Goal: Information Seeking & Learning: Learn about a topic

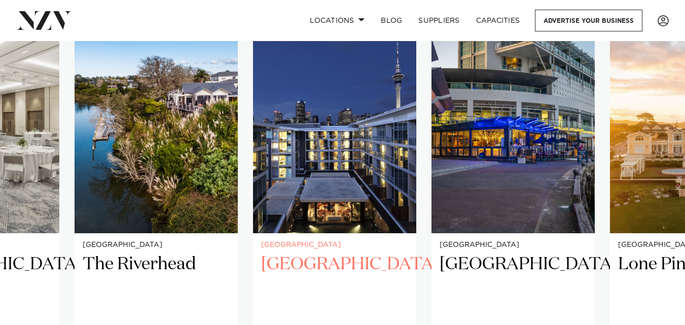
click at [345, 155] on img "17 / 25" at bounding box center [334, 123] width 163 height 219
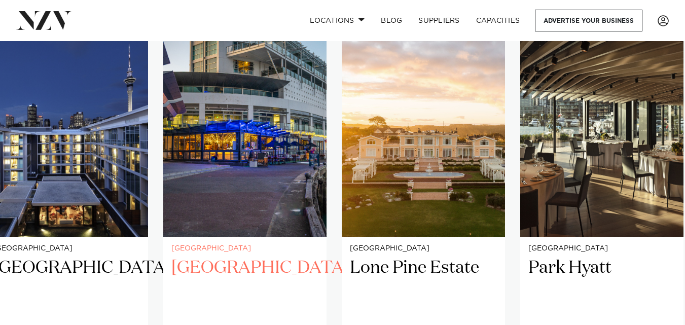
click at [231, 205] on img "18 / 25" at bounding box center [244, 127] width 163 height 219
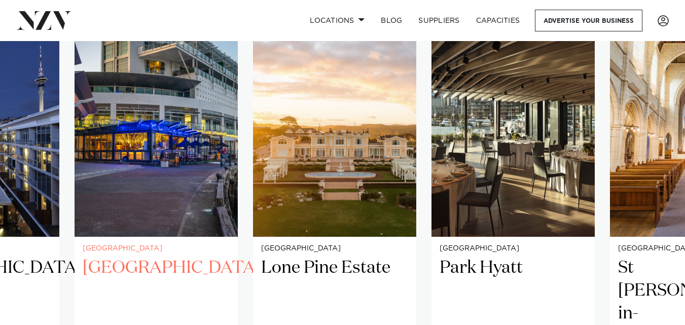
click at [183, 156] on img "18 / 25" at bounding box center [156, 127] width 163 height 219
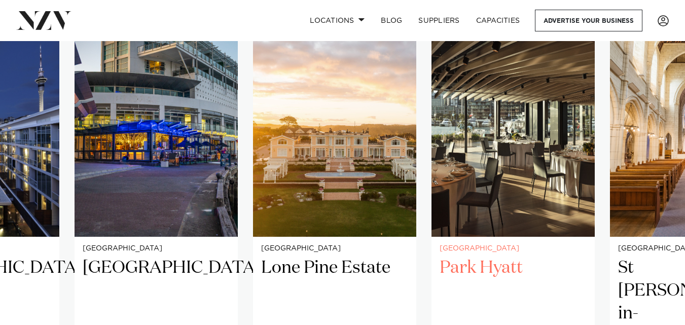
scroll to position [703, 0]
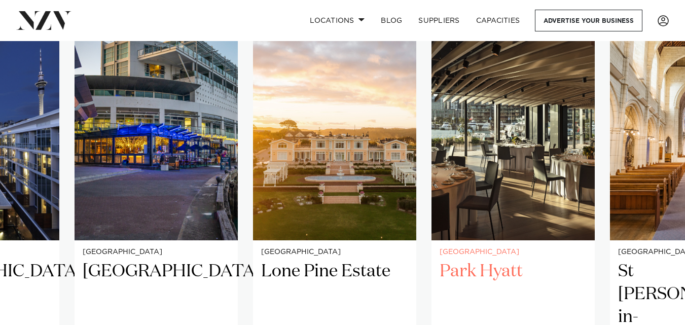
click at [509, 149] on img "20 / 25" at bounding box center [513, 130] width 163 height 219
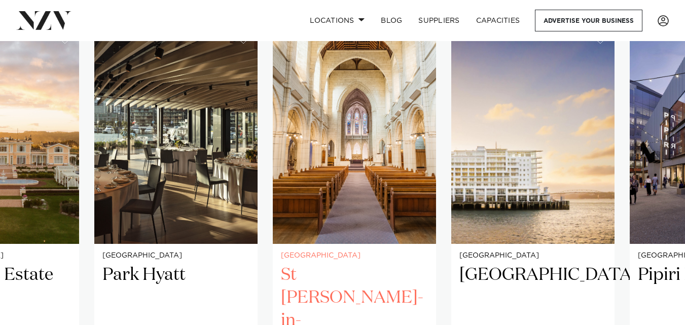
click at [309, 203] on img "21 / 25" at bounding box center [354, 134] width 163 height 219
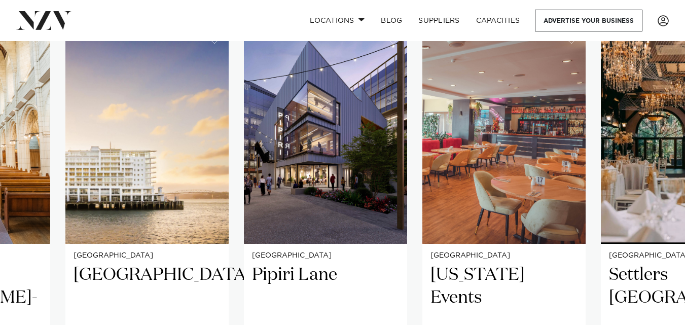
click at [235, 169] on swiper-container "Auckland Tui Hills A uniquely NZ venue nestled in the native bush of the Waitak…" at bounding box center [342, 270] width 685 height 491
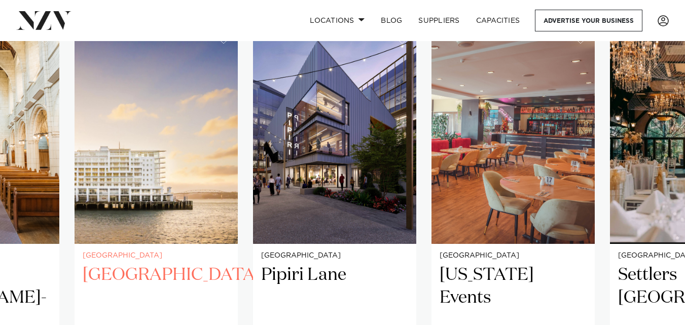
click at [166, 154] on img "22 / 25" at bounding box center [156, 134] width 163 height 219
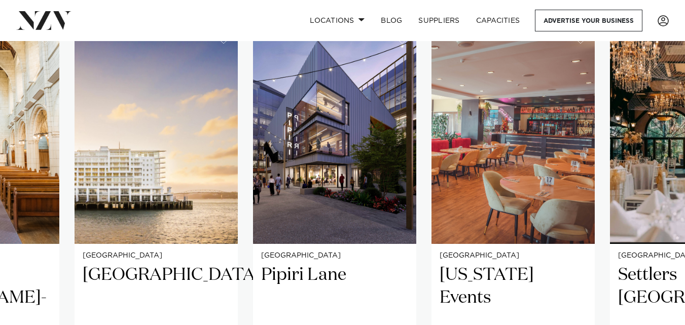
scroll to position [696, 0]
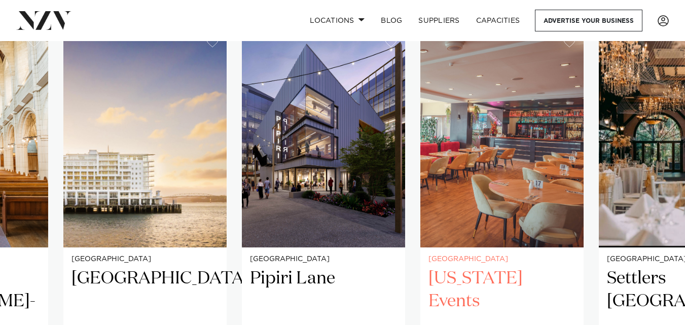
click at [526, 122] on img "24 / 25" at bounding box center [501, 137] width 163 height 219
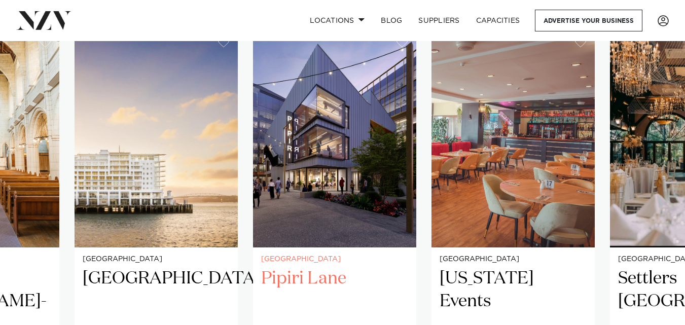
click at [322, 147] on img "23 / 25" at bounding box center [334, 137] width 163 height 219
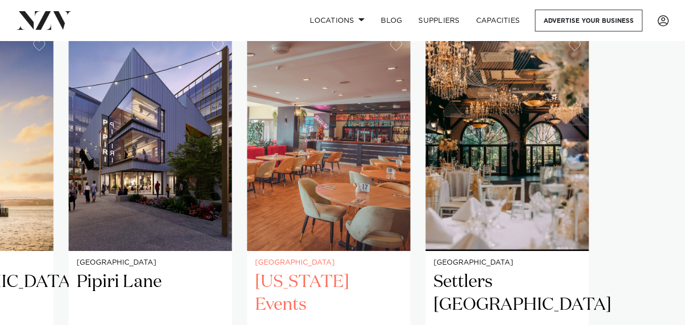
click at [300, 177] on img "24 / 25" at bounding box center [328, 141] width 163 height 219
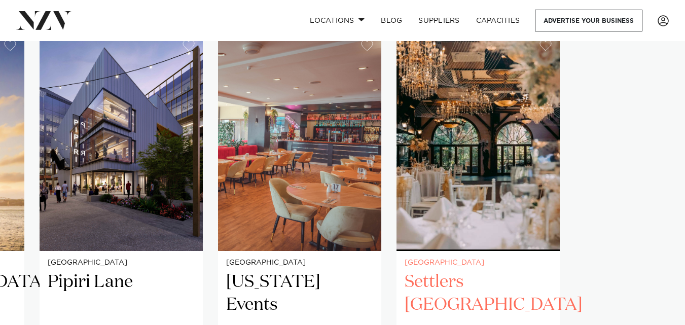
click at [393, 153] on swiper-container "Auckland Tui Hills A uniquely NZ venue nestled in the native bush of the Waitak…" at bounding box center [342, 277] width 685 height 491
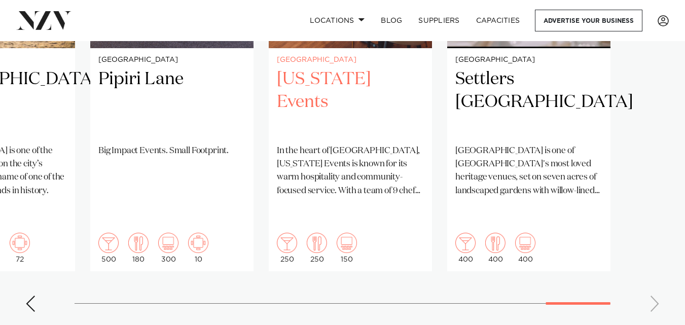
scroll to position [743, 0]
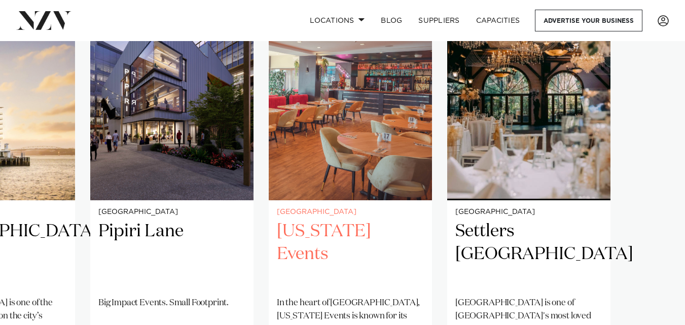
click at [364, 136] on img "24 / 25" at bounding box center [350, 90] width 163 height 219
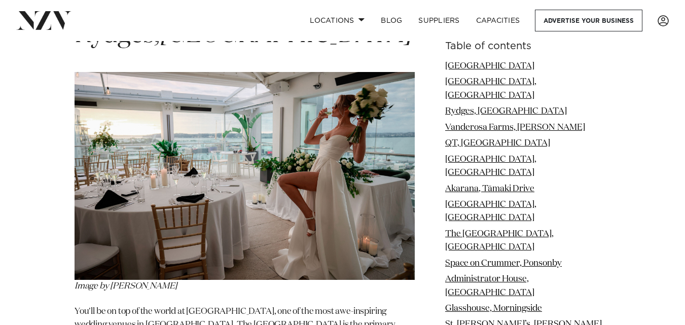
scroll to position [2058, 0]
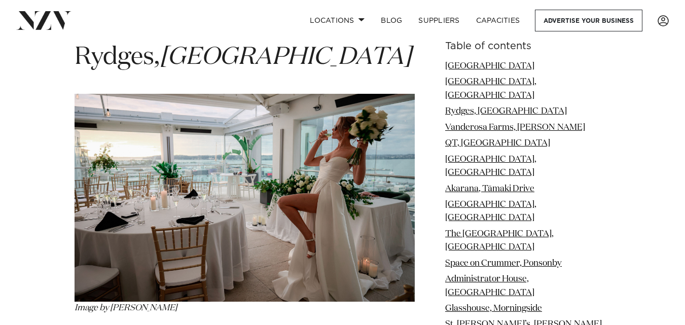
click at [319, 110] on img at bounding box center [245, 198] width 340 height 208
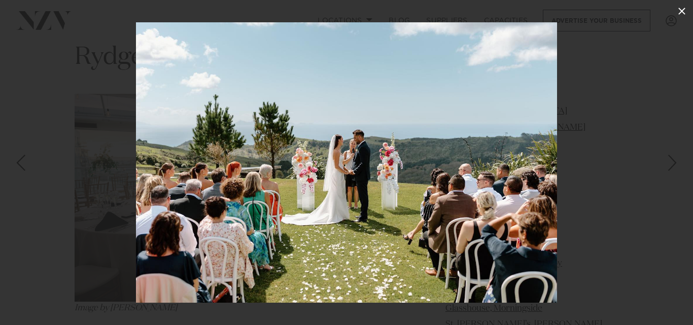
click at [679, 12] on icon at bounding box center [681, 11] width 12 height 12
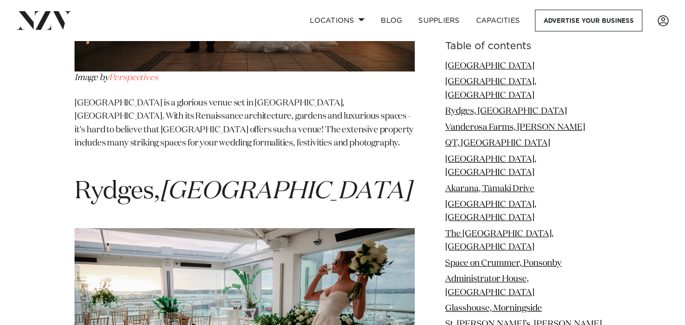
scroll to position [1906, 0]
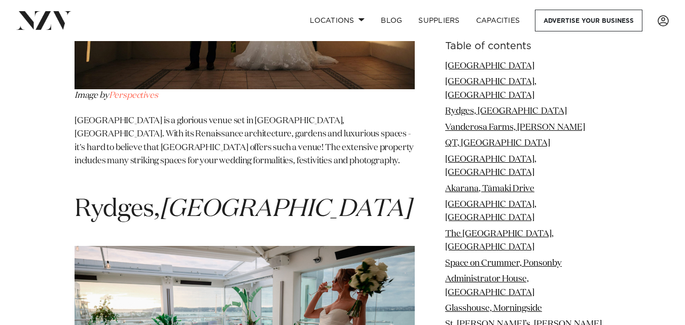
click at [214, 197] on em "[GEOGRAPHIC_DATA]" at bounding box center [286, 209] width 252 height 24
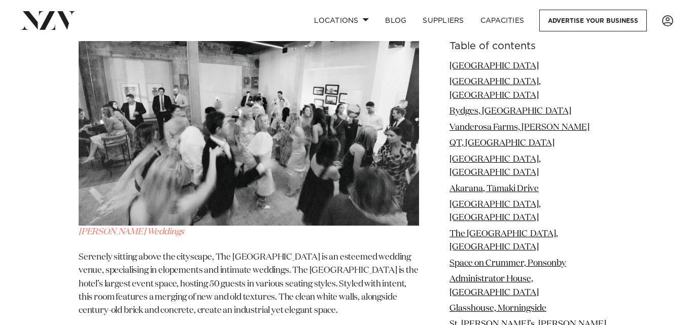
scroll to position [4593, 0]
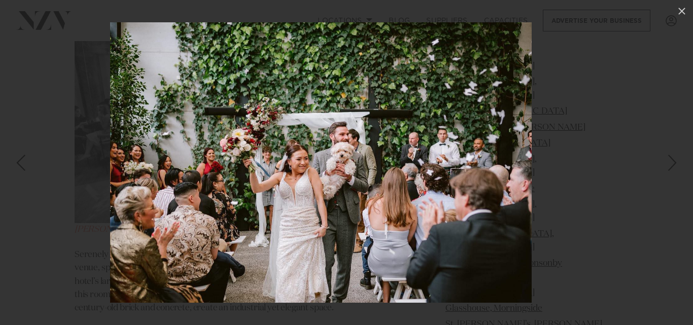
drag, startPoint x: 413, startPoint y: 155, endPoint x: 148, endPoint y: 153, distance: 265.2
click at [151, 153] on img at bounding box center [320, 162] width 421 height 280
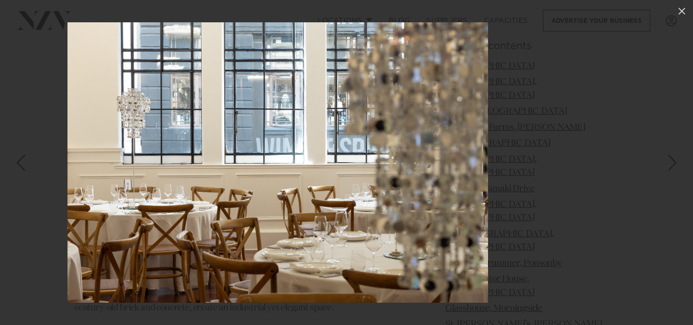
drag, startPoint x: 434, startPoint y: 156, endPoint x: 233, endPoint y: 159, distance: 200.3
click at [241, 159] on img at bounding box center [277, 162] width 420 height 280
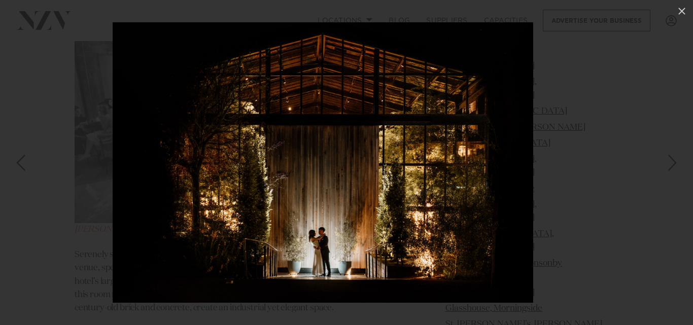
drag, startPoint x: 428, startPoint y: 148, endPoint x: 282, endPoint y: 157, distance: 146.3
click at [282, 157] on img at bounding box center [323, 162] width 420 height 280
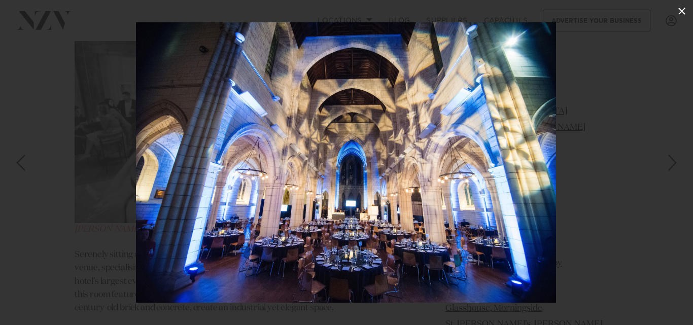
click at [682, 9] on icon at bounding box center [681, 11] width 12 height 12
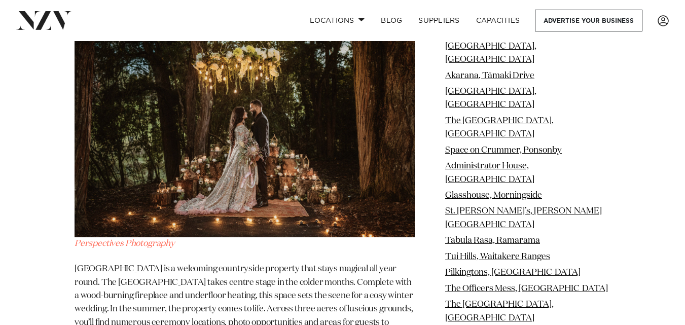
scroll to position [16813, 0]
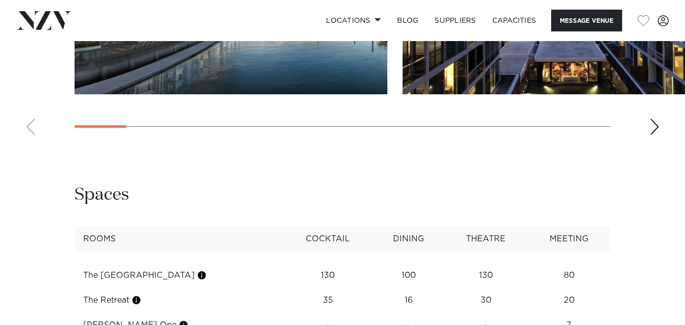
scroll to position [1217, 0]
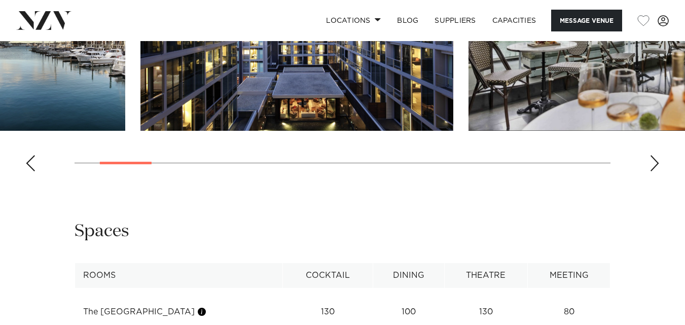
click at [211, 131] on img "2 / 17" at bounding box center [296, 16] width 313 height 230
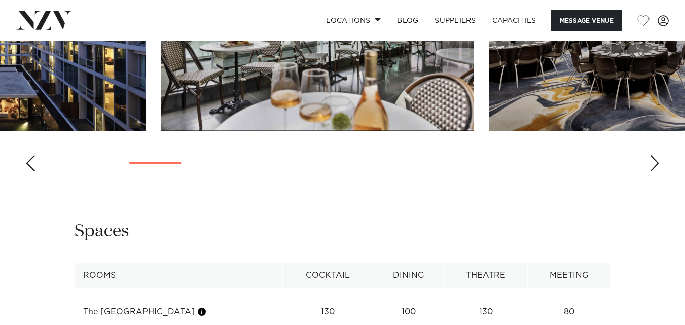
click at [299, 131] on img "3 / 17" at bounding box center [317, 16] width 313 height 230
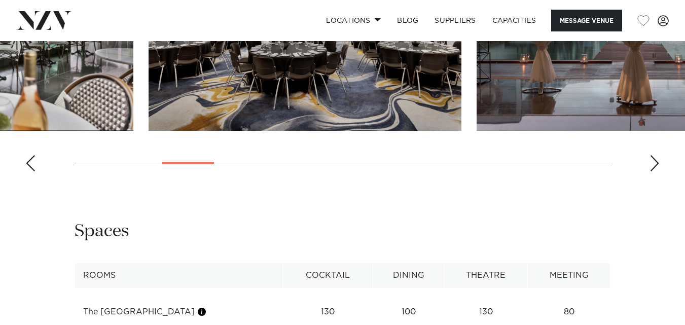
click at [274, 131] on img "4 / 17" at bounding box center [305, 16] width 313 height 230
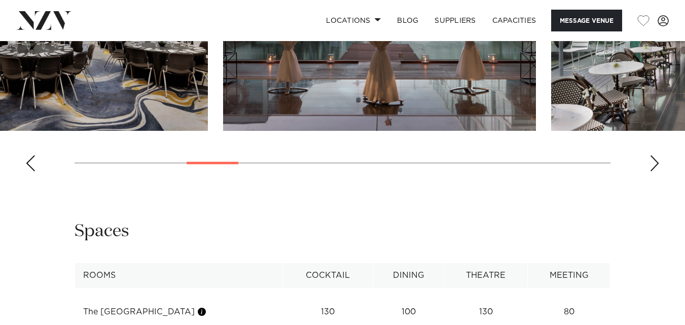
click at [337, 131] on img "5 / 17" at bounding box center [379, 16] width 313 height 230
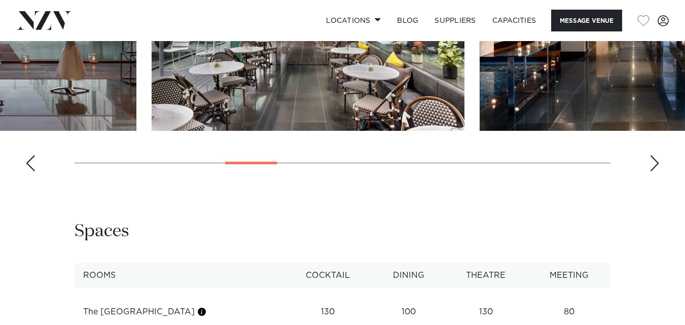
click at [335, 131] on img "6 / 17" at bounding box center [308, 16] width 313 height 230
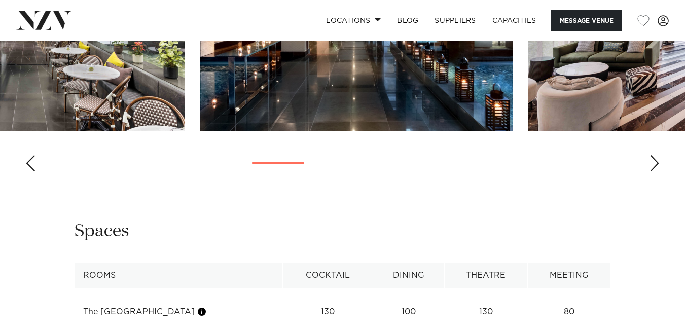
click at [366, 131] on img "7 / 17" at bounding box center [356, 16] width 313 height 230
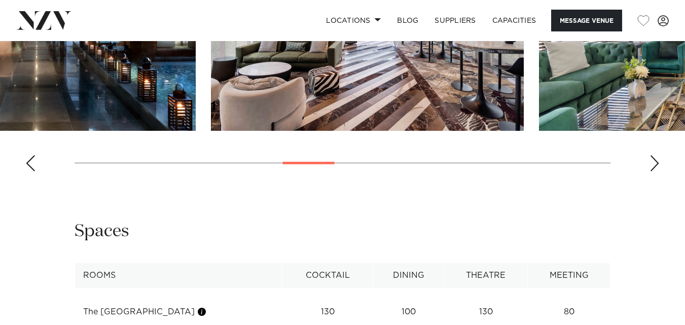
click at [324, 131] on img "8 / 17" at bounding box center [367, 16] width 313 height 230
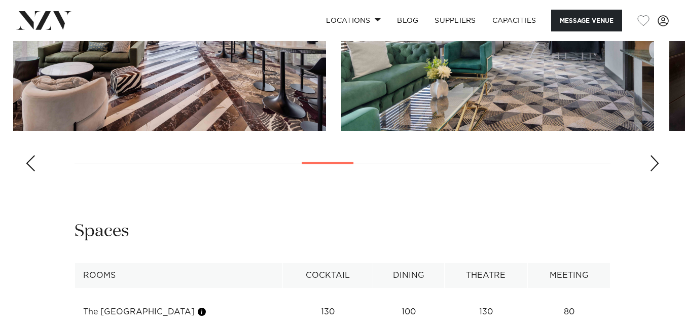
click at [341, 131] on img "9 / 17" at bounding box center [497, 16] width 313 height 230
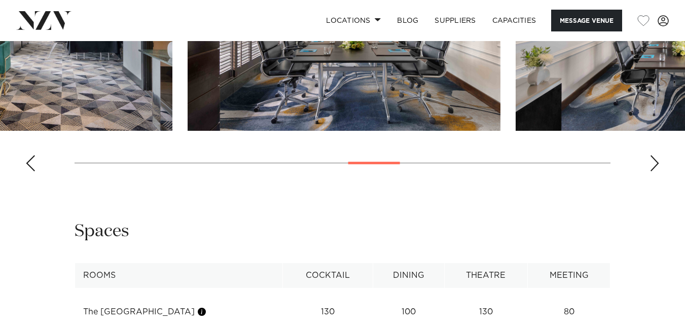
click at [214, 131] on img "10 / 17" at bounding box center [344, 16] width 313 height 230
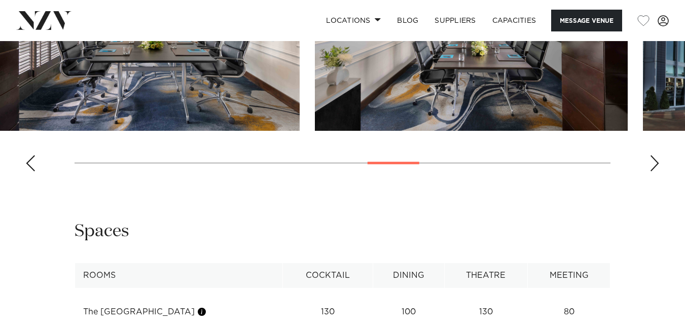
click at [315, 131] on img "11 / 17" at bounding box center [471, 16] width 313 height 230
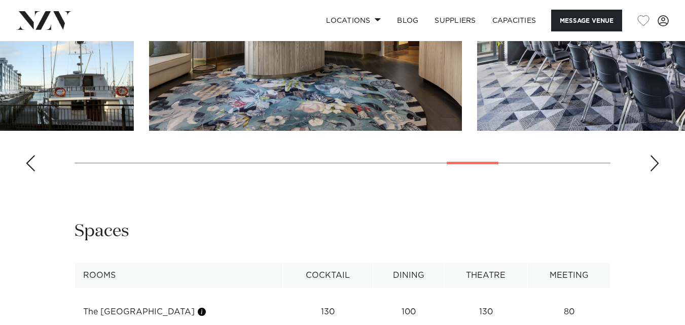
click at [149, 131] on img "13 / 17" at bounding box center [305, 16] width 313 height 230
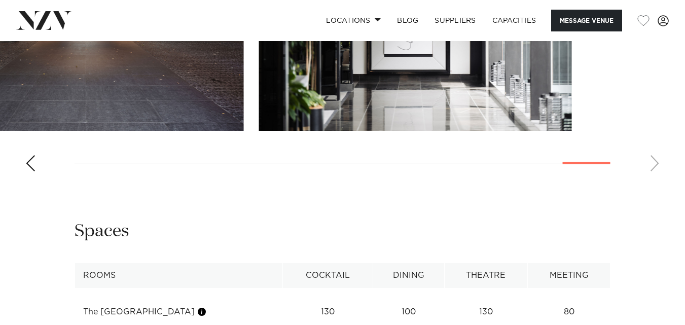
click at [0, 0] on slot at bounding box center [0, 0] width 0 height 0
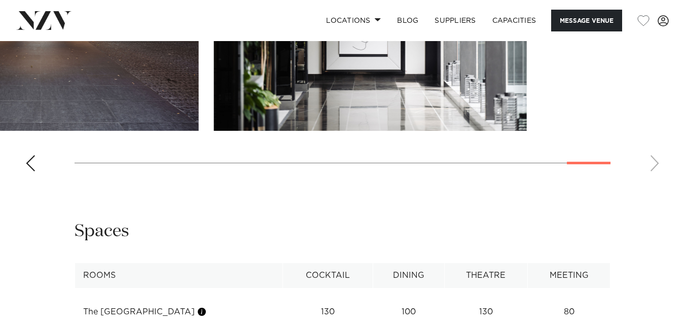
click at [0, 0] on slot at bounding box center [0, 0] width 0 height 0
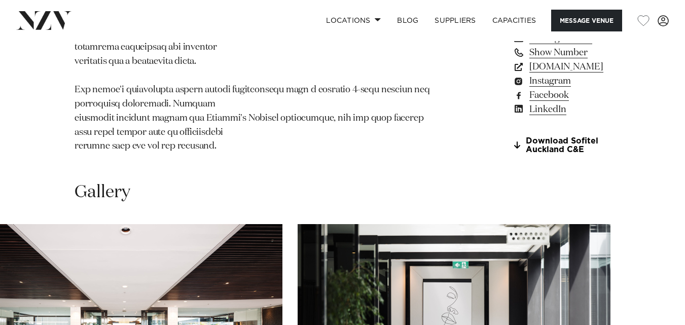
scroll to position [761, 0]
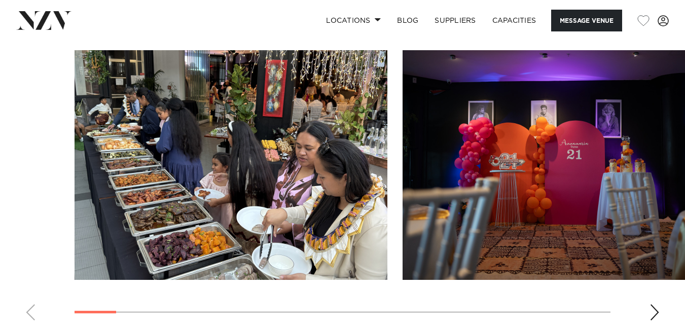
scroll to position [862, 0]
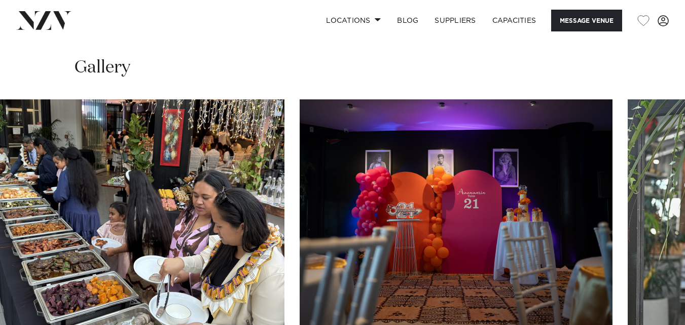
click at [300, 217] on img "2 / 21" at bounding box center [456, 214] width 313 height 230
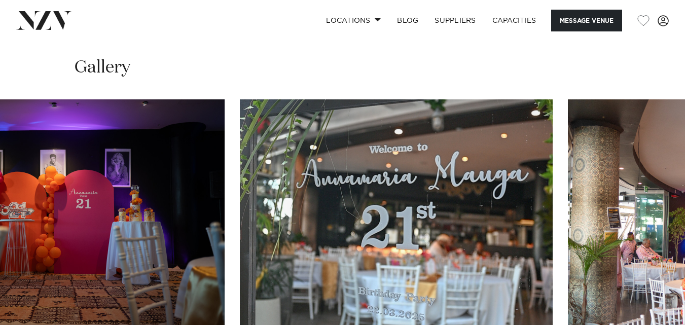
click at [265, 232] on img "3 / 21" at bounding box center [396, 214] width 313 height 230
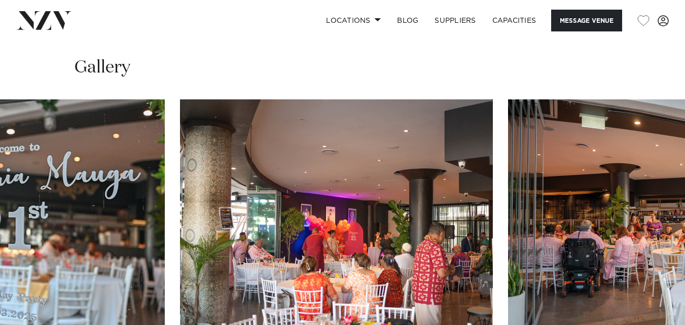
click at [229, 242] on img "4 / 21" at bounding box center [336, 214] width 313 height 230
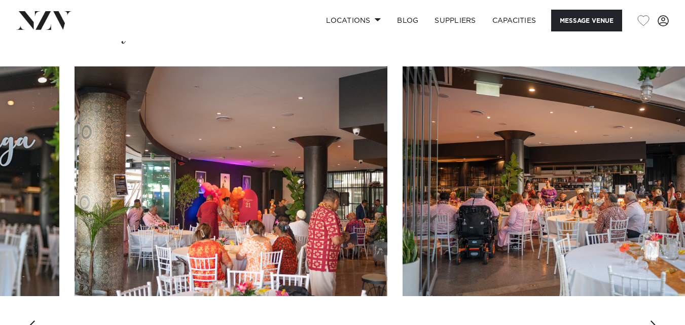
scroll to position [913, 0]
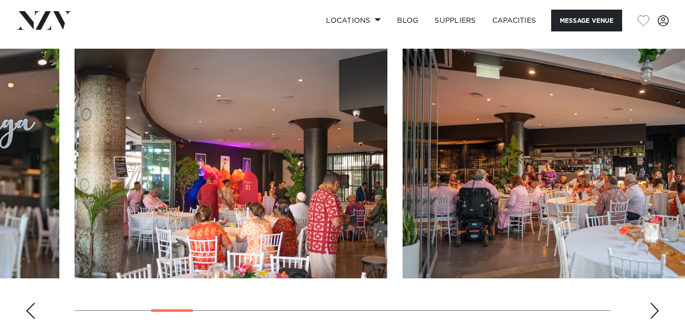
click at [0, 0] on slot at bounding box center [0, 0] width 0 height 0
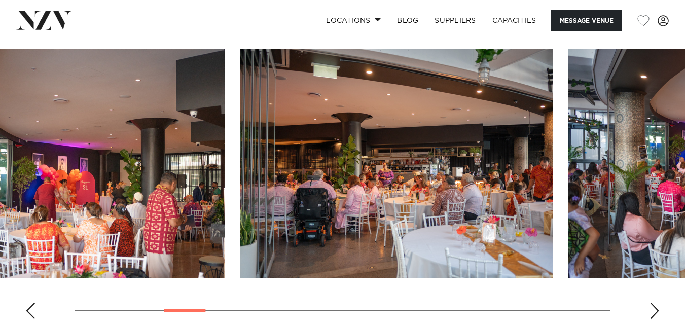
click at [216, 198] on swiper-container at bounding box center [342, 188] width 685 height 278
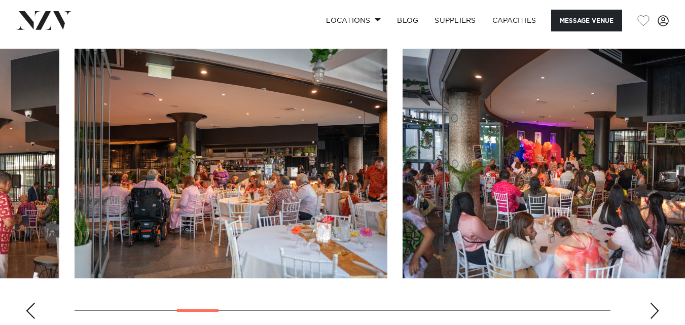
click at [0, 0] on slot at bounding box center [0, 0] width 0 height 0
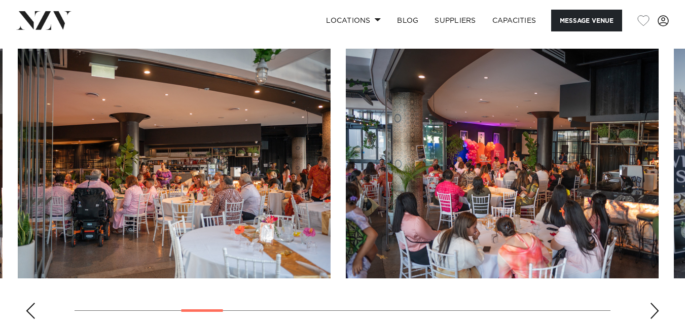
click at [346, 186] on img "6 / 21" at bounding box center [502, 164] width 313 height 230
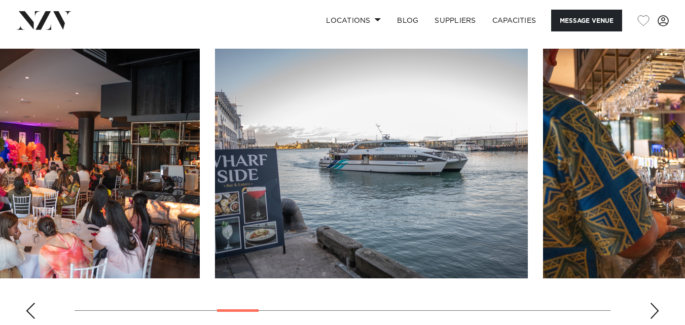
click at [312, 203] on img "7 / 21" at bounding box center [371, 164] width 313 height 230
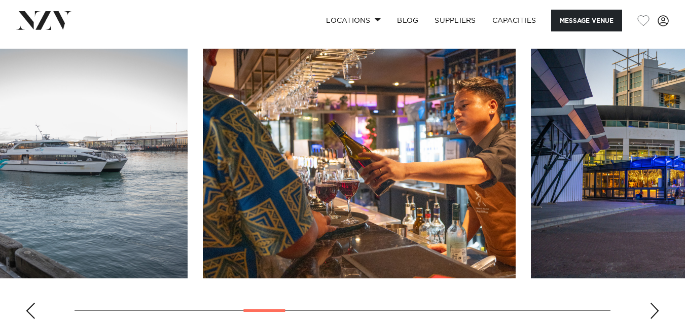
click at [311, 197] on img "8 / 21" at bounding box center [359, 164] width 313 height 230
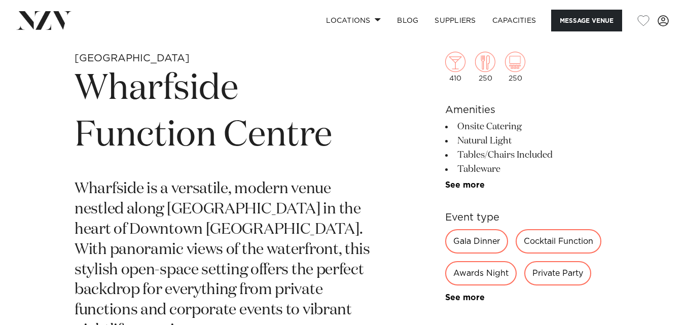
scroll to position [456, 0]
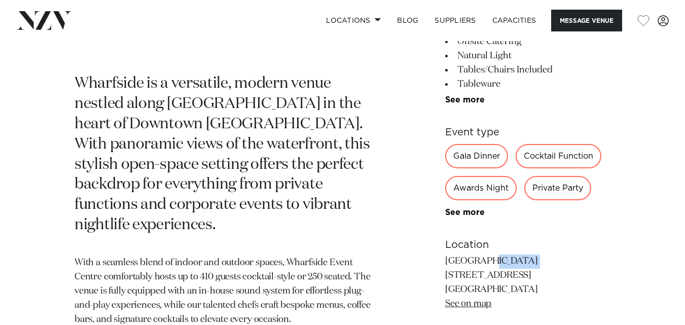
drag, startPoint x: 454, startPoint y: 261, endPoint x: 449, endPoint y: 260, distance: 5.6
click at [449, 260] on div "Auckland Wharfside Function Centre Wharfside is a versatile, modern venue nestl…" at bounding box center [342, 196] width 669 height 500
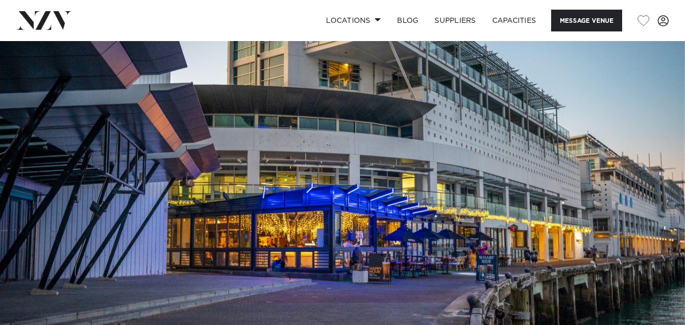
scroll to position [0, 0]
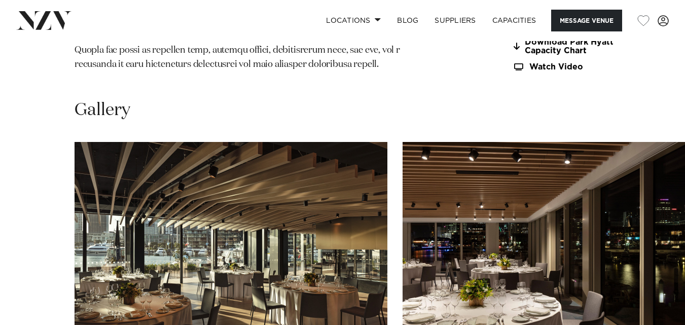
scroll to position [1318, 0]
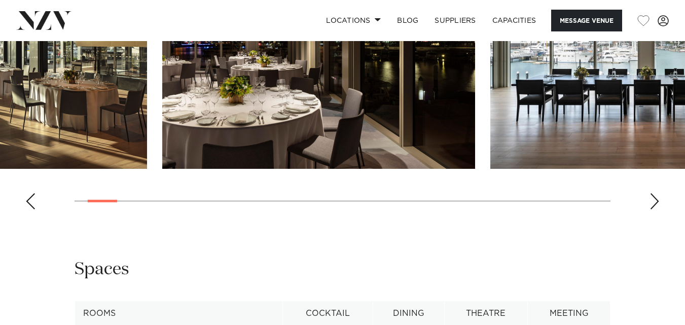
click at [203, 169] on img "2 / 30" at bounding box center [318, 54] width 313 height 230
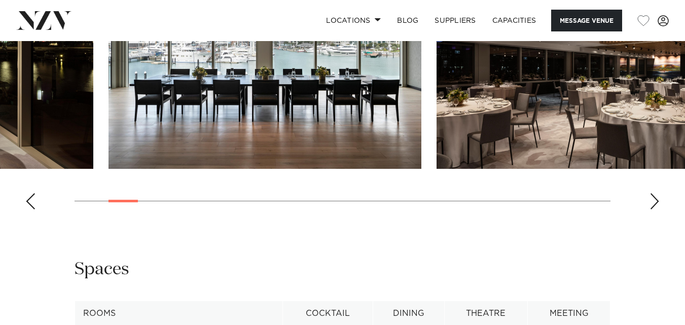
click at [211, 169] on img "3 / 30" at bounding box center [265, 54] width 313 height 230
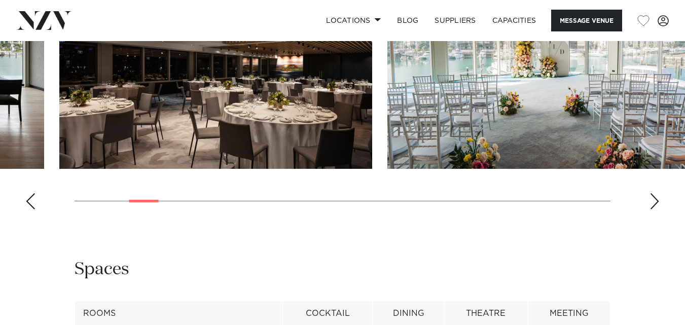
click at [200, 169] on img "4 / 30" at bounding box center [215, 54] width 313 height 230
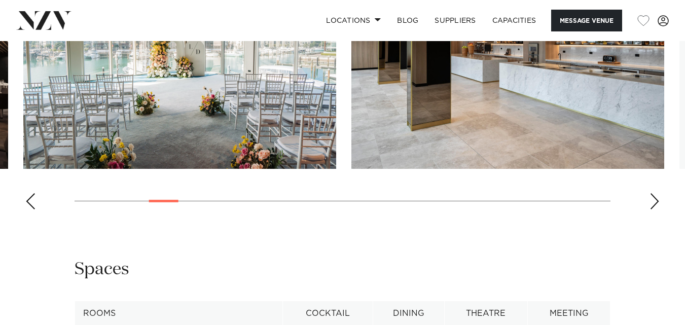
click at [197, 169] on img "5 / 30" at bounding box center [179, 54] width 313 height 230
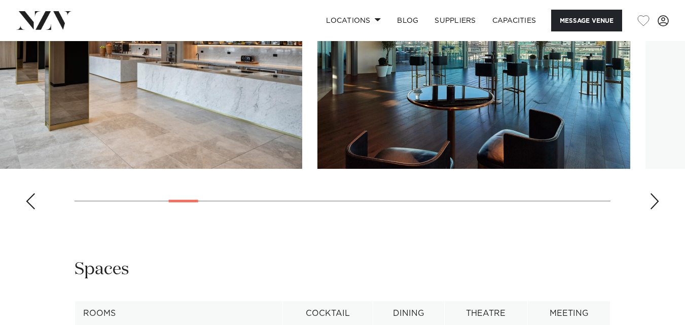
click at [144, 169] on img "6 / 30" at bounding box center [145, 54] width 313 height 230
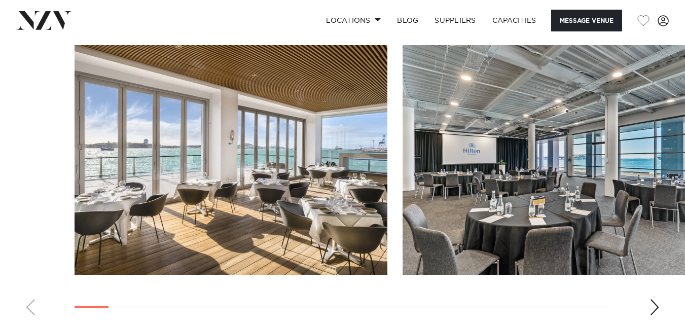
scroll to position [1014, 0]
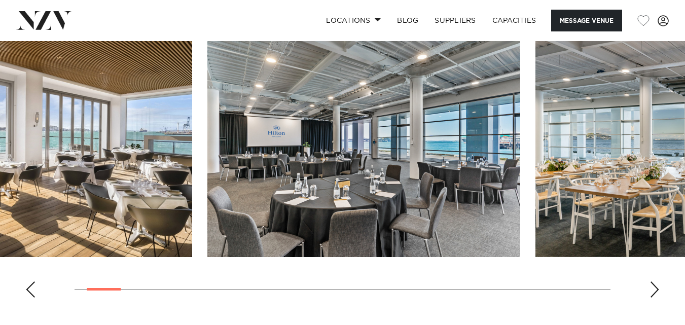
click at [349, 171] on img "2 / 26" at bounding box center [363, 142] width 313 height 230
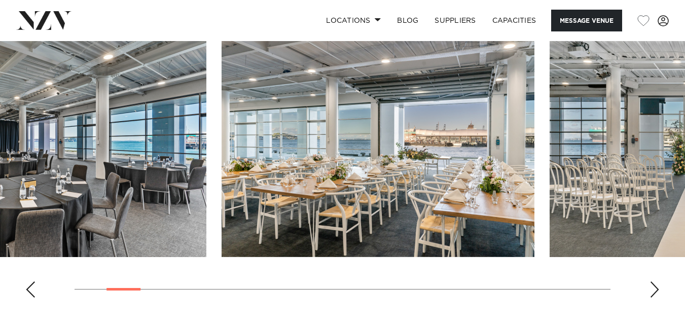
click at [327, 174] on img "3 / 26" at bounding box center [378, 142] width 313 height 230
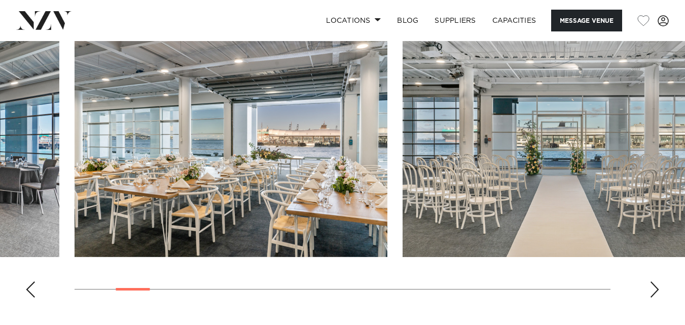
click at [0, 0] on slot at bounding box center [0, 0] width 0 height 0
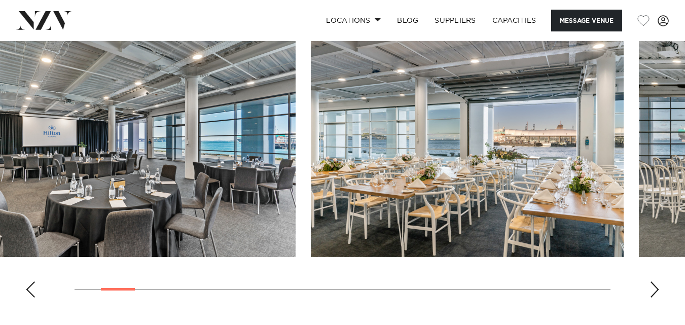
click at [449, 186] on img "3 / 26" at bounding box center [467, 142] width 313 height 230
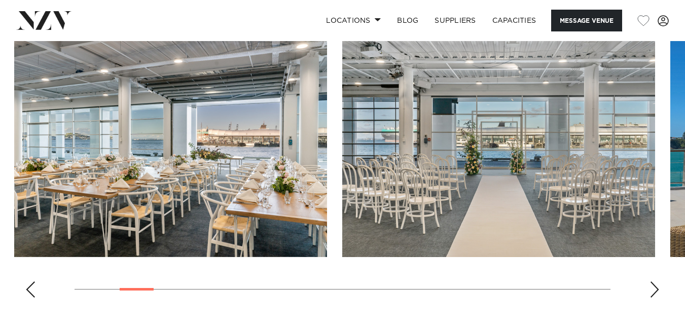
click at [342, 175] on img "4 / 26" at bounding box center [498, 142] width 313 height 230
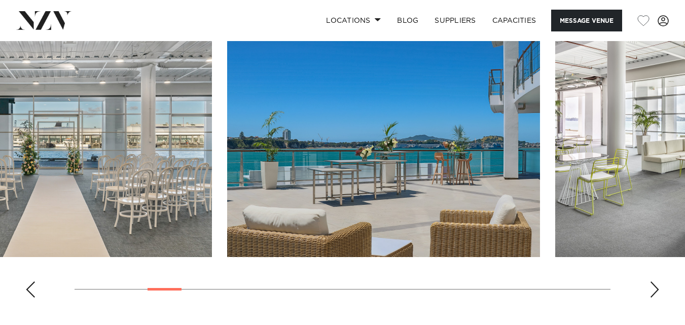
click at [236, 172] on img "5 / 26" at bounding box center [383, 142] width 313 height 230
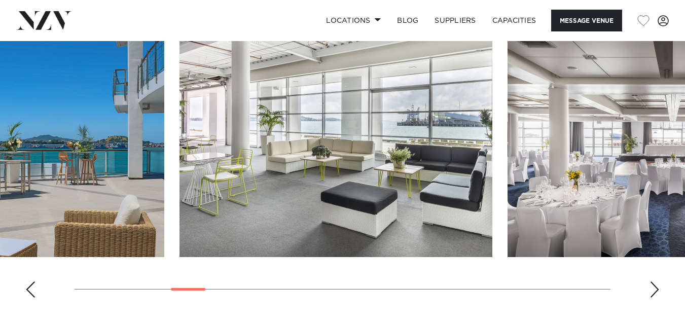
click at [246, 159] on img "6 / 26" at bounding box center [336, 142] width 313 height 230
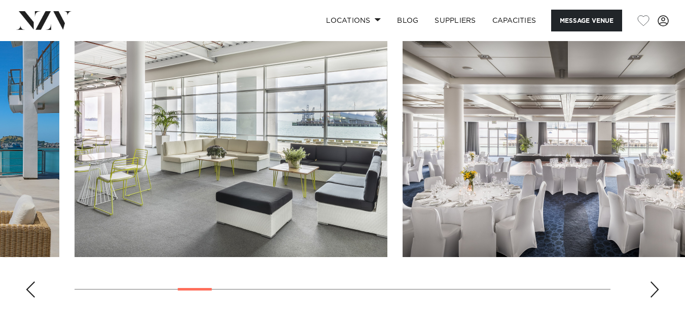
click at [539, 171] on img "7 / 26" at bounding box center [559, 142] width 313 height 230
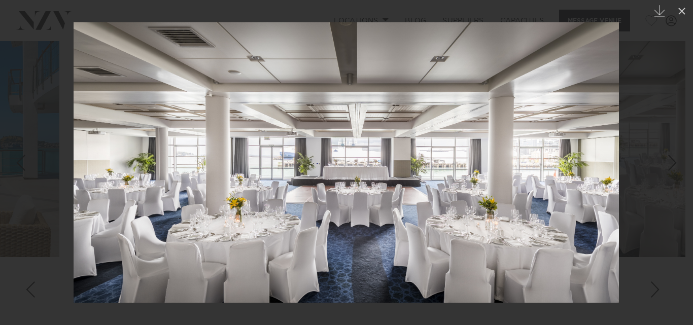
click at [562, 203] on img at bounding box center [346, 162] width 545 height 280
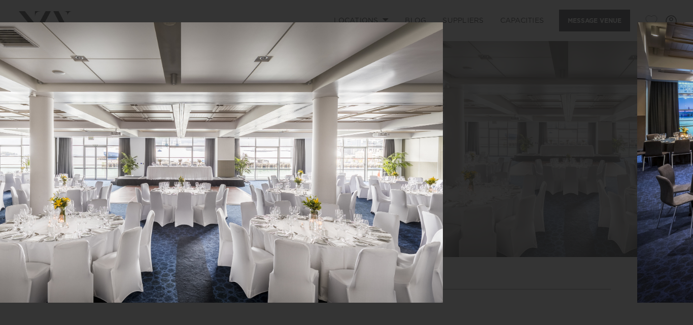
drag, startPoint x: 553, startPoint y: 203, endPoint x: 445, endPoint y: 204, distance: 108.5
click at [443, 204] on img at bounding box center [170, 162] width 545 height 280
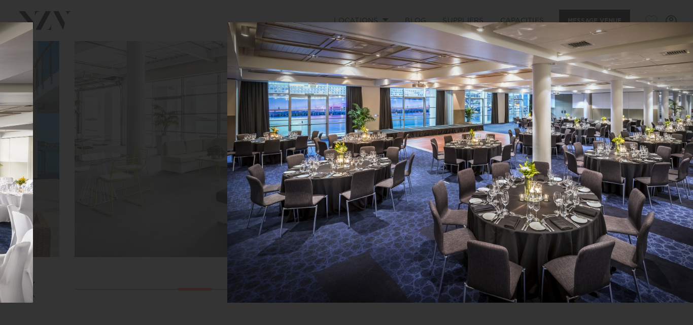
drag, startPoint x: 375, startPoint y: 196, endPoint x: 609, endPoint y: 184, distance: 234.1
click at [607, 184] on img at bounding box center [478, 162] width 502 height 280
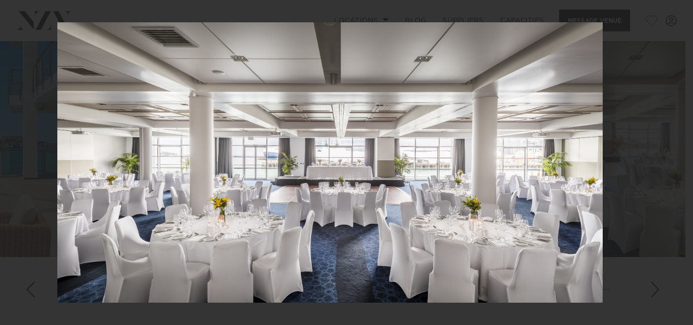
drag, startPoint x: 599, startPoint y: 185, endPoint x: 404, endPoint y: 204, distance: 196.1
click at [410, 204] on img at bounding box center [329, 162] width 545 height 280
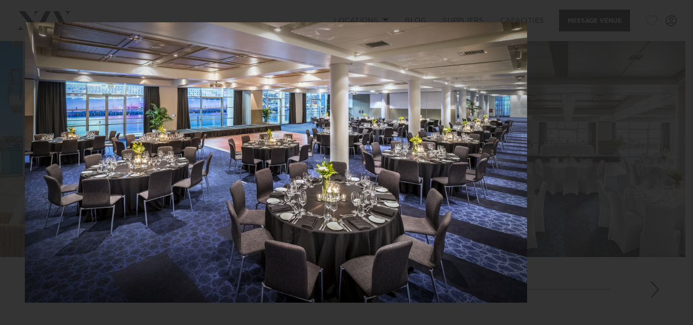
drag, startPoint x: 471, startPoint y: 180, endPoint x: 287, endPoint y: 206, distance: 185.4
click at [304, 208] on img at bounding box center [276, 162] width 502 height 280
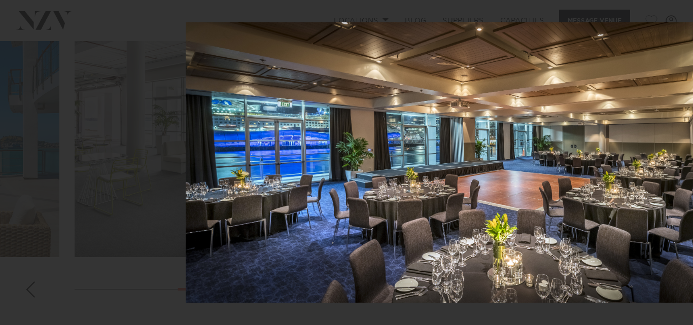
drag, startPoint x: 403, startPoint y: 209, endPoint x: 576, endPoint y: 200, distance: 173.2
click at [539, 201] on img at bounding box center [461, 162] width 550 height 280
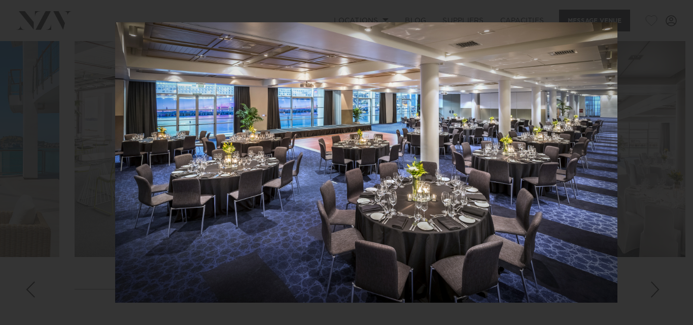
drag, startPoint x: 519, startPoint y: 197, endPoint x: 608, endPoint y: 180, distance: 91.3
click at [601, 181] on img at bounding box center [366, 162] width 502 height 280
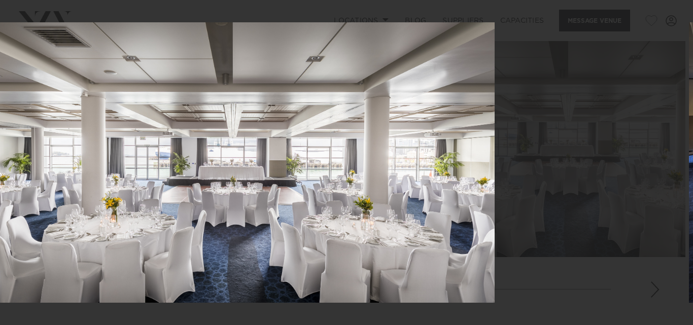
drag, startPoint x: 593, startPoint y: 185, endPoint x: 431, endPoint y: 195, distance: 163.1
click at [435, 195] on img at bounding box center [221, 162] width 545 height 280
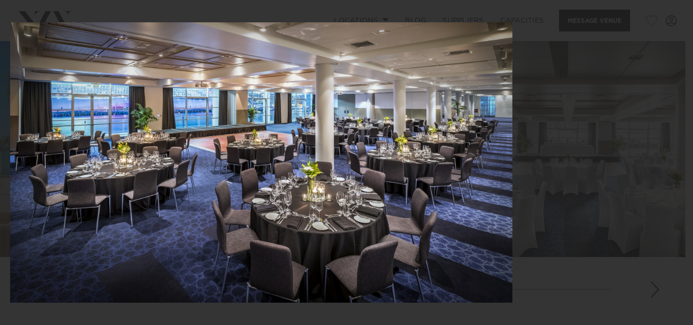
drag, startPoint x: 543, startPoint y: 184, endPoint x: 370, endPoint y: 197, distance: 173.4
click at [365, 201] on img at bounding box center [261, 162] width 502 height 280
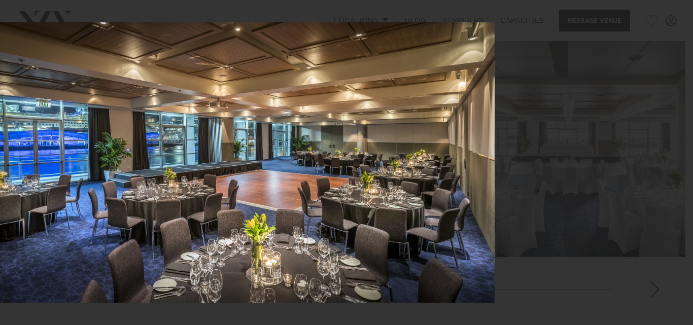
drag, startPoint x: 473, startPoint y: 188, endPoint x: 309, endPoint y: 209, distance: 164.7
click at [308, 210] on img at bounding box center [219, 162] width 550 height 280
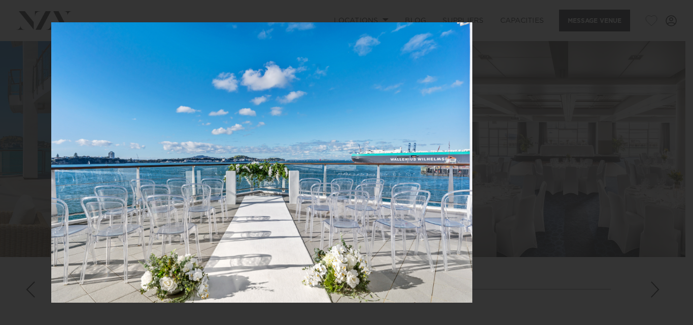
drag, startPoint x: 392, startPoint y: 202, endPoint x: 258, endPoint y: 214, distance: 134.5
click at [269, 214] on img at bounding box center [261, 162] width 421 height 280
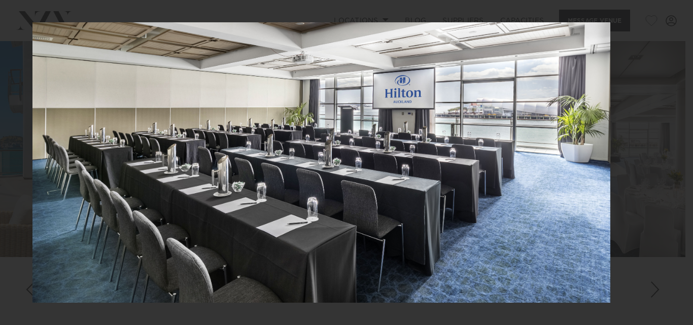
drag, startPoint x: 438, startPoint y: 199, endPoint x: 185, endPoint y: 215, distance: 253.0
click at [191, 221] on img at bounding box center [321, 162] width 578 height 280
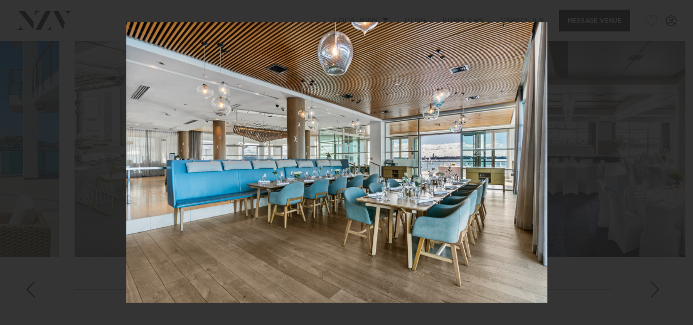
drag, startPoint x: 358, startPoint y: 199, endPoint x: 344, endPoint y: 202, distance: 15.1
click at [344, 202] on img at bounding box center [336, 162] width 421 height 280
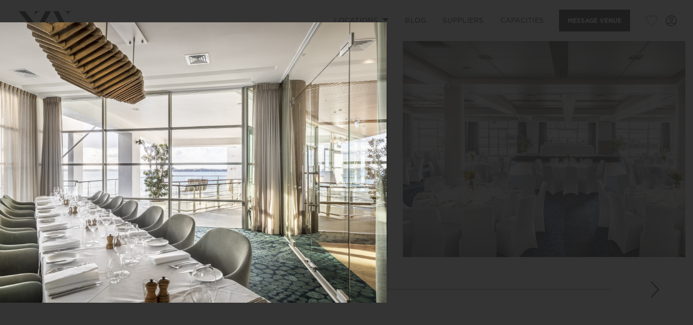
drag, startPoint x: 382, startPoint y: 200, endPoint x: 200, endPoint y: 234, distance: 185.7
click at [201, 232] on img at bounding box center [181, 162] width 410 height 280
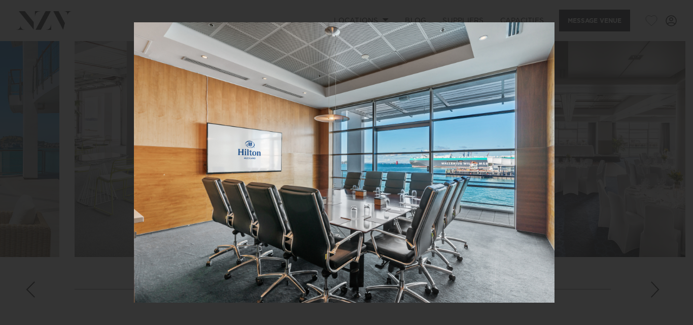
drag, startPoint x: 348, startPoint y: 210, endPoint x: 201, endPoint y: 217, distance: 147.2
click at [201, 216] on img at bounding box center [344, 162] width 420 height 280
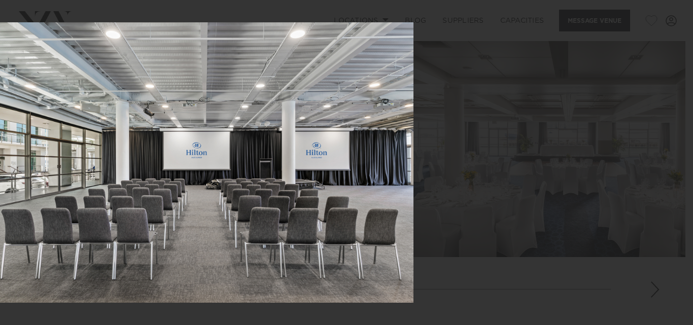
drag, startPoint x: 336, startPoint y: 211, endPoint x: 57, endPoint y: 225, distance: 279.2
click at [57, 225] on img at bounding box center [203, 162] width 420 height 280
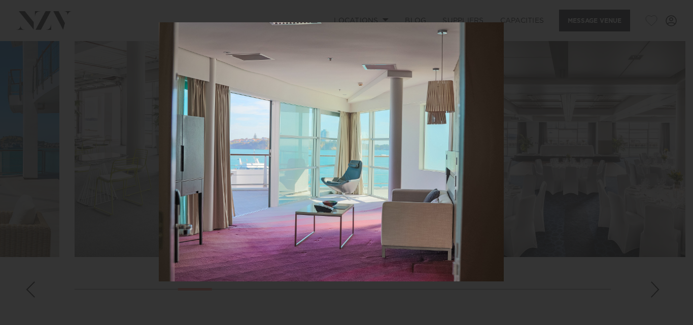
drag, startPoint x: 264, startPoint y: 205, endPoint x: 15, endPoint y: 219, distance: 249.9
click at [159, 219] on img at bounding box center [331, 151] width 345 height 259
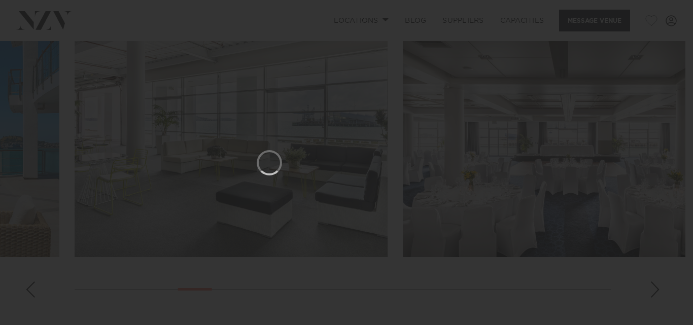
drag, startPoint x: 311, startPoint y: 205, endPoint x: 62, endPoint y: 212, distance: 249.1
click at [119, 210] on div at bounding box center [269, 162] width 693 height 325
drag, startPoint x: 373, startPoint y: 180, endPoint x: 205, endPoint y: 194, distance: 168.0
click at [210, 194] on div at bounding box center [191, 162] width 693 height 325
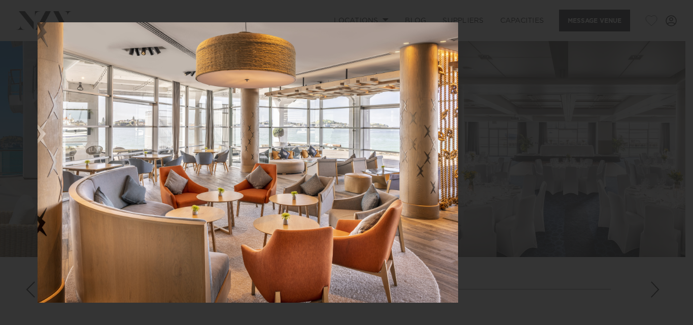
drag, startPoint x: 444, startPoint y: 128, endPoint x: 190, endPoint y: 117, distance: 253.8
click at [222, 129] on img at bounding box center [248, 162] width 420 height 280
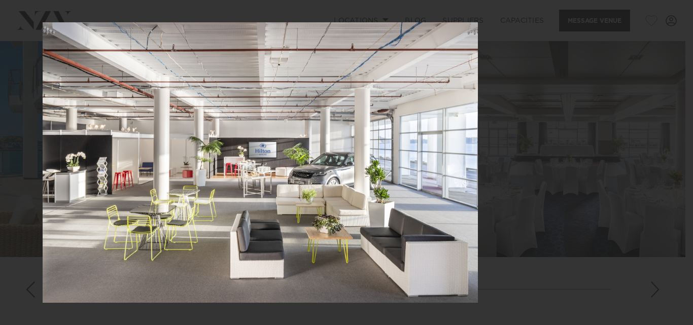
drag, startPoint x: 419, startPoint y: 130, endPoint x: 77, endPoint y: 133, distance: 342.3
click at [84, 135] on img at bounding box center [260, 162] width 435 height 280
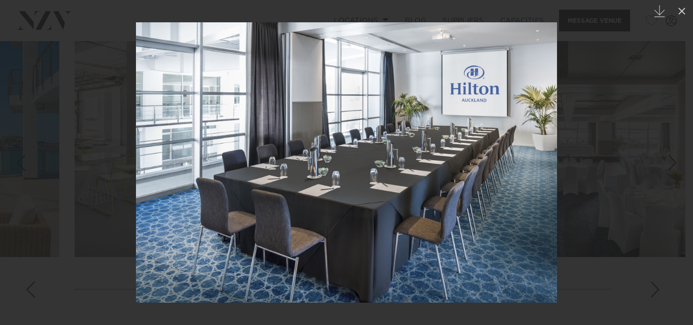
drag, startPoint x: 363, startPoint y: 196, endPoint x: 89, endPoint y: 155, distance: 277.4
click at [136, 162] on img at bounding box center [346, 162] width 421 height 280
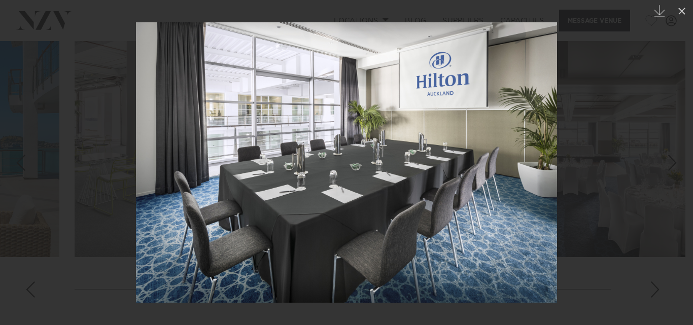
drag, startPoint x: 445, startPoint y: 147, endPoint x: 0, endPoint y: 150, distance: 444.7
click at [0, 150] on div "22 / 26 Created with Sketch. Bow Suite Balcony Photo by Elise Dalrymple-Keast" at bounding box center [346, 162] width 693 height 325
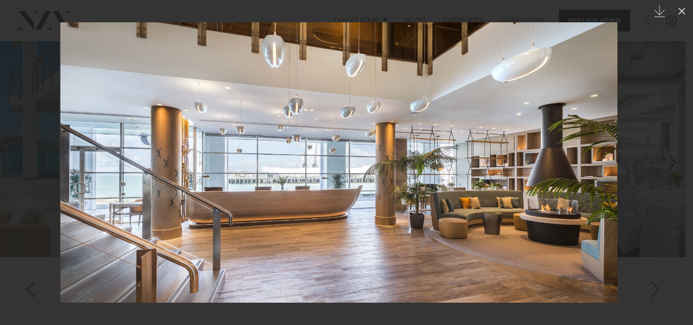
drag, startPoint x: 579, startPoint y: 163, endPoint x: 563, endPoint y: 166, distance: 15.9
click at [564, 166] on img at bounding box center [338, 162] width 557 height 280
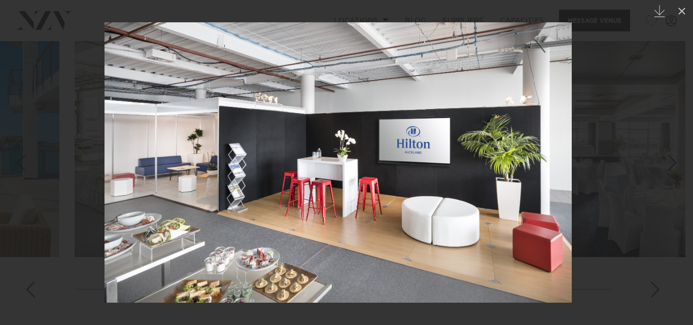
drag, startPoint x: 545, startPoint y: 167, endPoint x: 192, endPoint y: 183, distance: 353.8
click at [192, 183] on img at bounding box center [337, 162] width 467 height 280
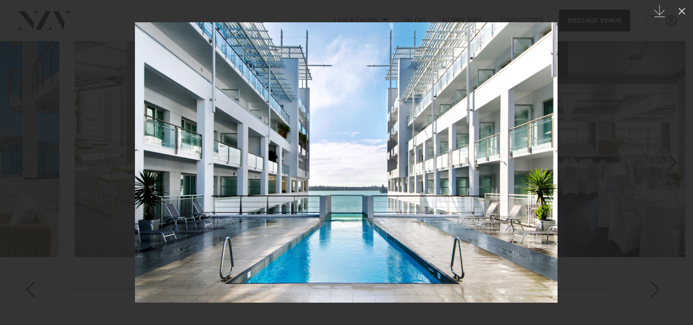
drag, startPoint x: 494, startPoint y: 156, endPoint x: 409, endPoint y: 169, distance: 86.1
click at [409, 169] on img at bounding box center [346, 162] width 422 height 280
click at [679, 14] on icon at bounding box center [681, 11] width 7 height 7
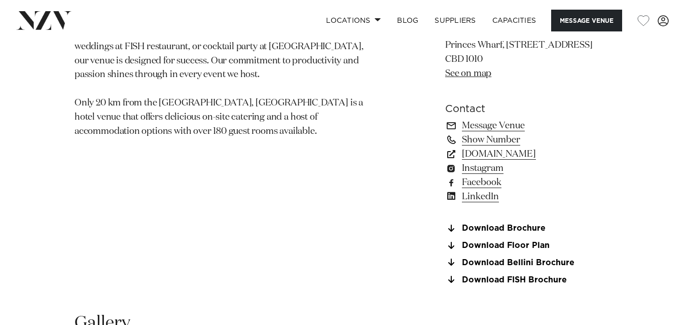
scroll to position [558, 0]
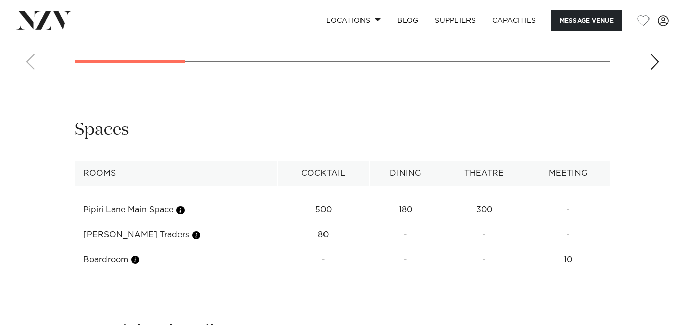
scroll to position [1014, 0]
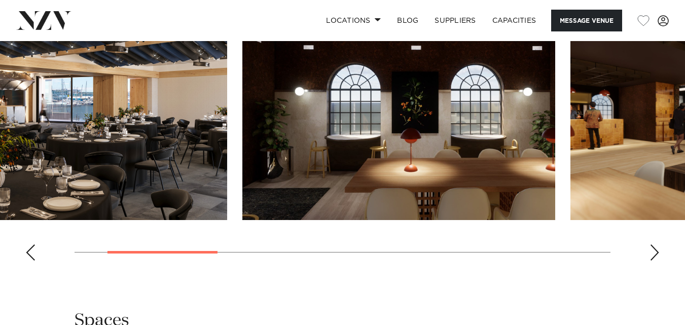
click at [208, 119] on div at bounding box center [182, 105] width 536 height 230
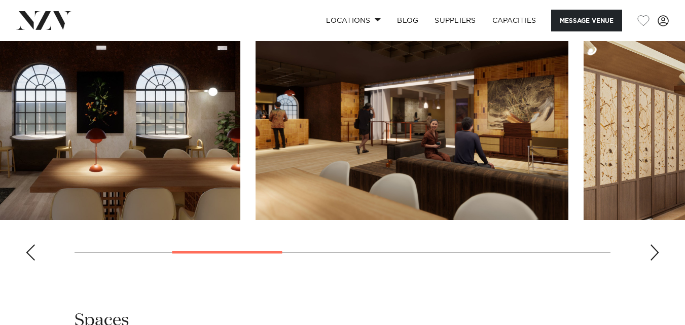
click at [256, 134] on img "3 / 8" at bounding box center [412, 105] width 313 height 230
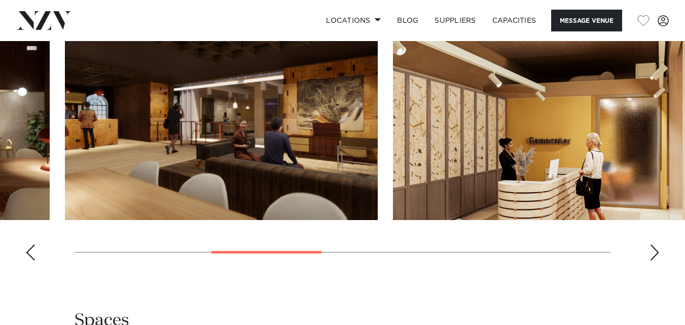
click at [83, 140] on img "3 / 8" at bounding box center [221, 105] width 313 height 230
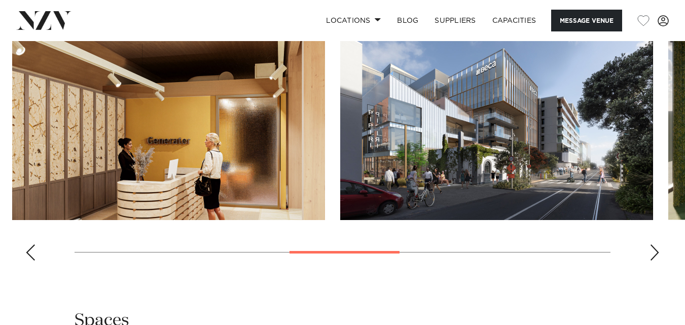
click at [422, 126] on swiper-container at bounding box center [342, 129] width 685 height 278
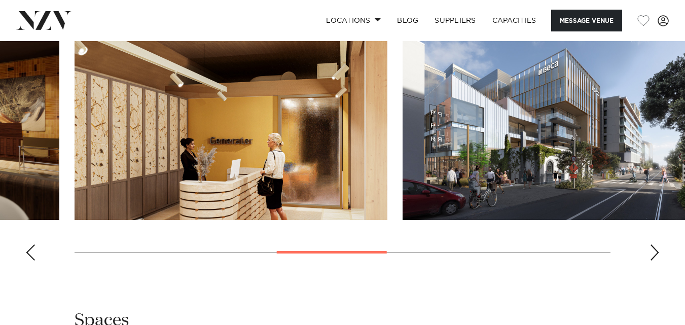
click at [387, 122] on img "4 / 8" at bounding box center [231, 105] width 313 height 230
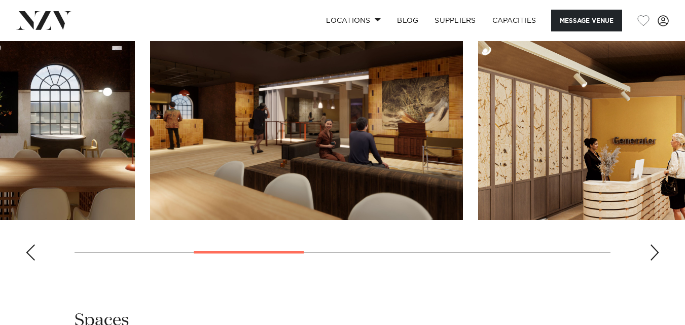
click at [463, 121] on img "3 / 8" at bounding box center [306, 105] width 313 height 230
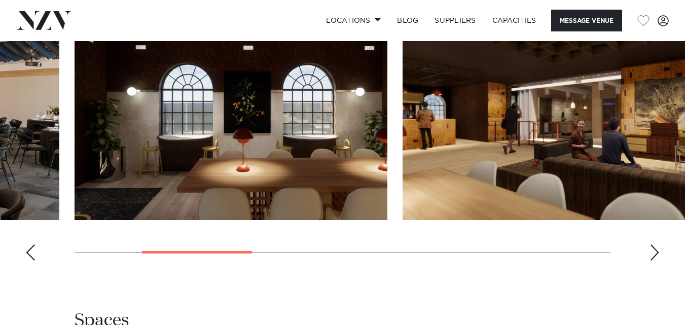
click at [387, 123] on img "2 / 8" at bounding box center [231, 105] width 313 height 230
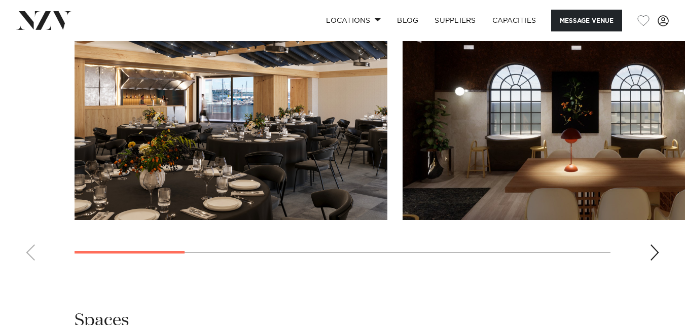
click at [518, 137] on div at bounding box center [343, 105] width 536 height 230
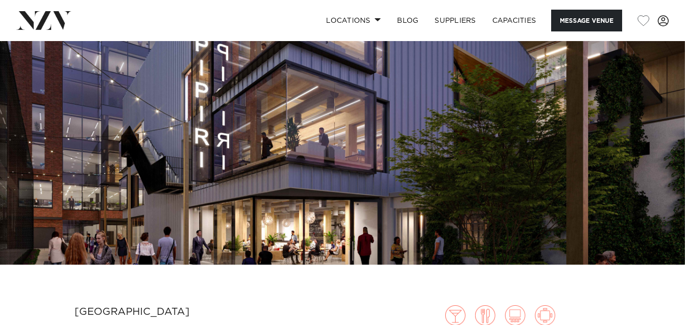
scroll to position [51, 0]
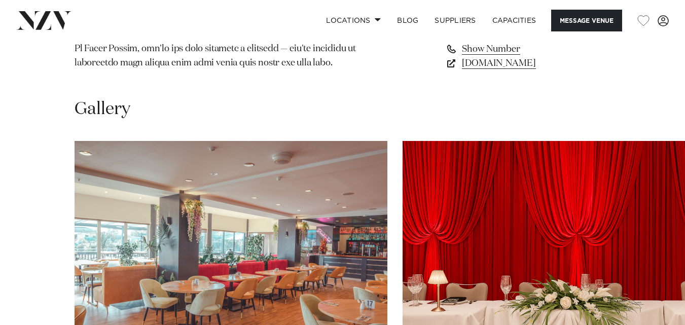
scroll to position [1065, 0]
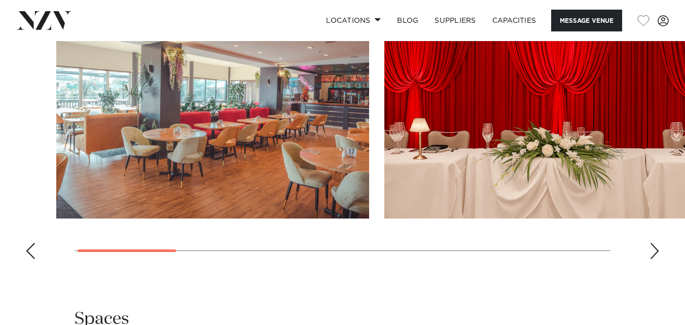
click at [384, 133] on img "2 / 9" at bounding box center [540, 104] width 313 height 230
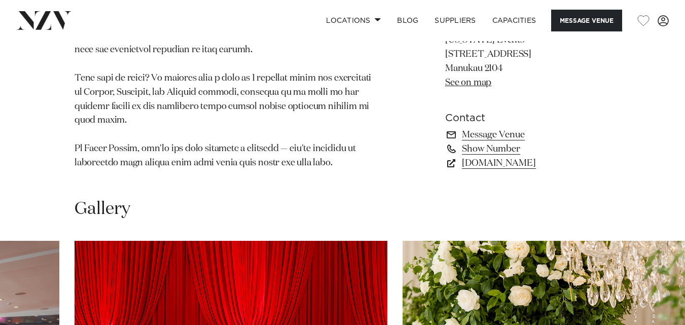
scroll to position [811, 0]
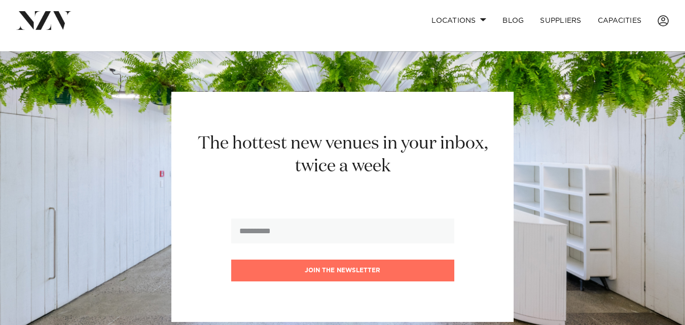
scroll to position [680, 0]
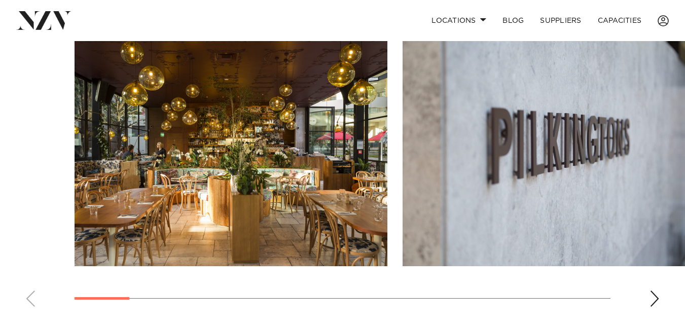
click at [298, 132] on img "1 / 16" at bounding box center [231, 152] width 313 height 230
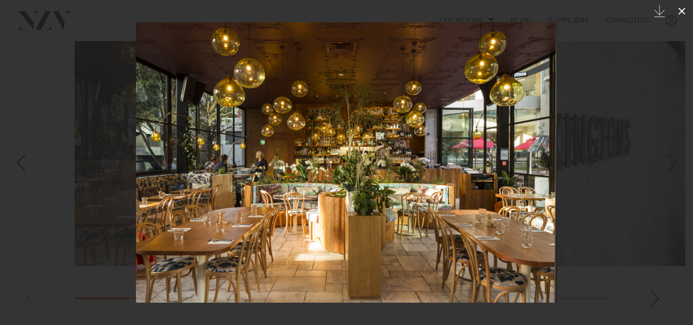
click at [685, 6] on button at bounding box center [681, 11] width 22 height 22
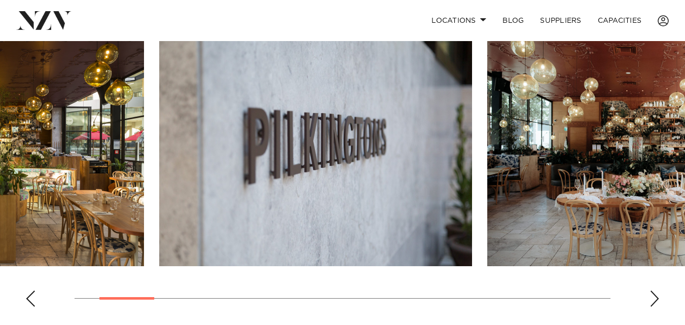
click at [320, 189] on img "2 / 16" at bounding box center [315, 152] width 313 height 230
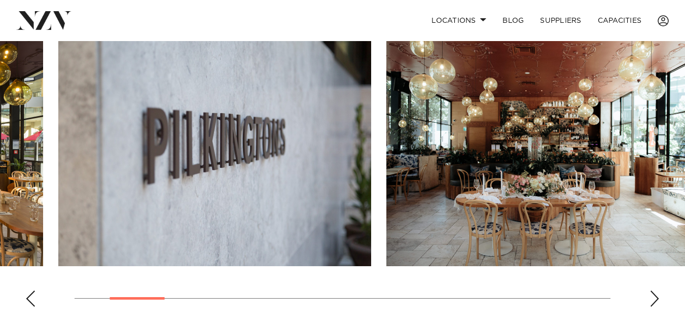
click at [437, 175] on img "3 / 16" at bounding box center [542, 152] width 313 height 230
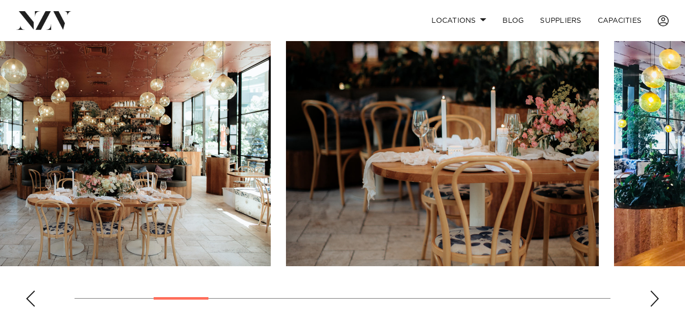
click at [455, 164] on img "4 / 16" at bounding box center [442, 152] width 313 height 230
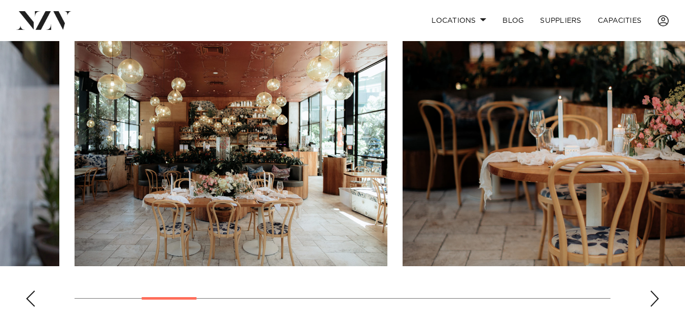
click at [0, 0] on slot at bounding box center [0, 0] width 0 height 0
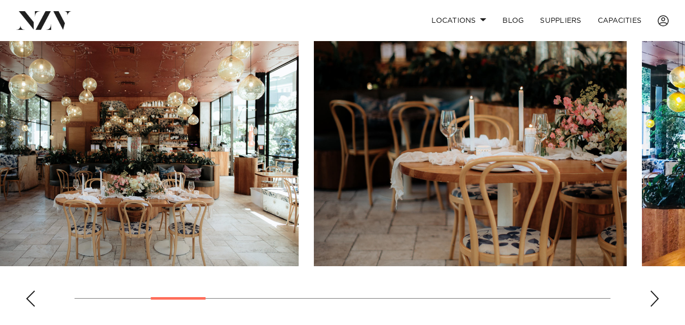
click at [314, 124] on img "4 / 16" at bounding box center [470, 152] width 313 height 230
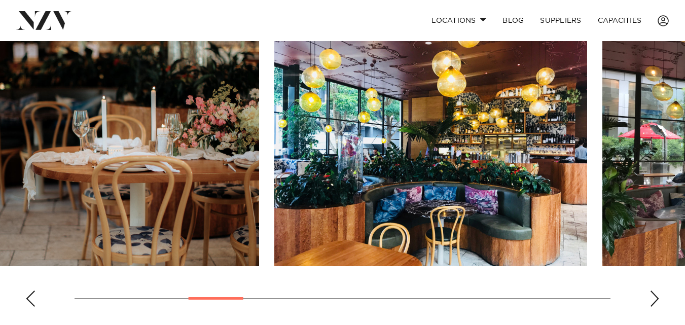
click at [346, 140] on img "5 / 16" at bounding box center [430, 152] width 313 height 230
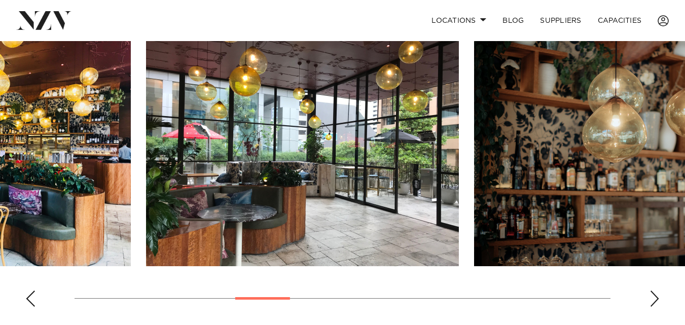
click at [330, 146] on img "6 / 16" at bounding box center [302, 152] width 313 height 230
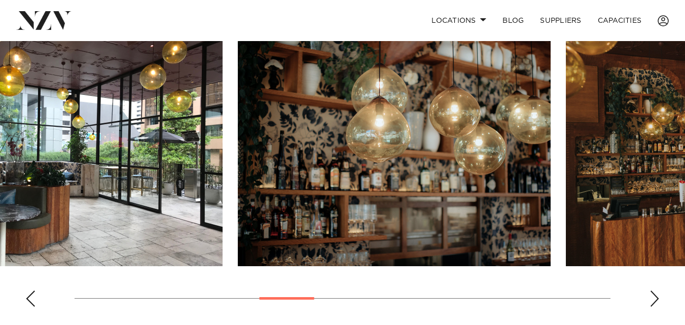
click at [279, 138] on img "7 / 16" at bounding box center [394, 152] width 313 height 230
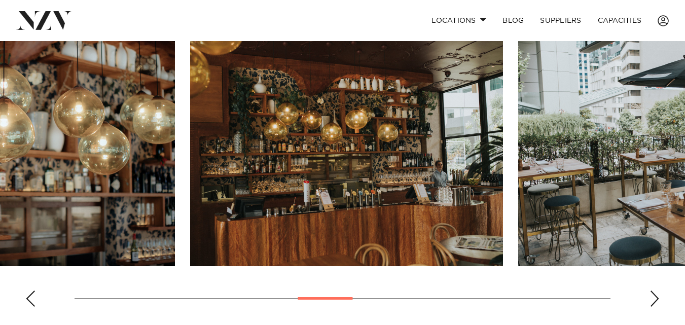
click at [242, 138] on img "8 / 16" at bounding box center [346, 152] width 313 height 230
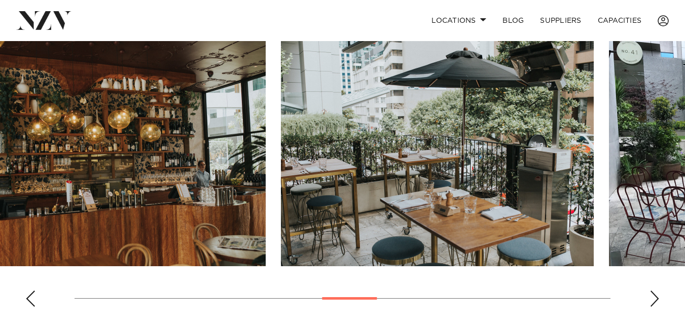
click at [327, 145] on img "9 / 16" at bounding box center [437, 152] width 313 height 230
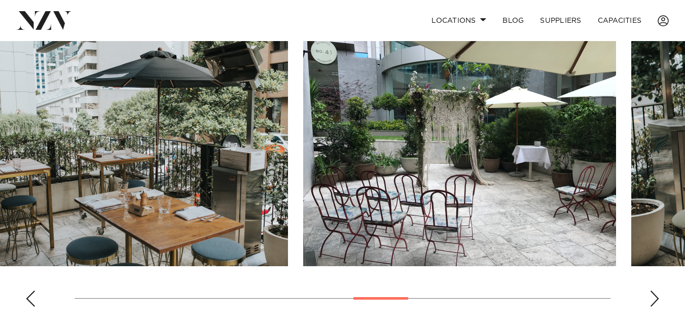
click at [303, 147] on img "10 / 16" at bounding box center [459, 152] width 313 height 230
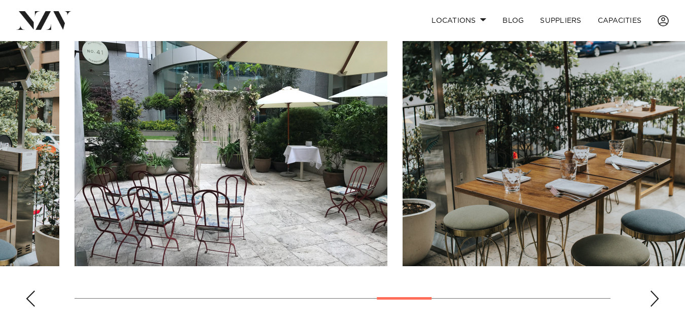
click at [403, 147] on img "11 / 16" at bounding box center [559, 152] width 313 height 230
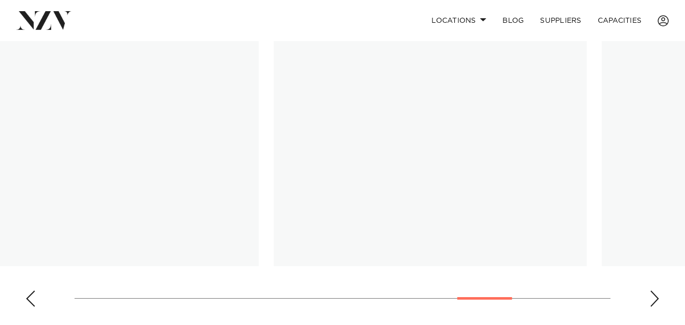
click at [274, 144] on img "13 / 16" at bounding box center [430, 152] width 313 height 230
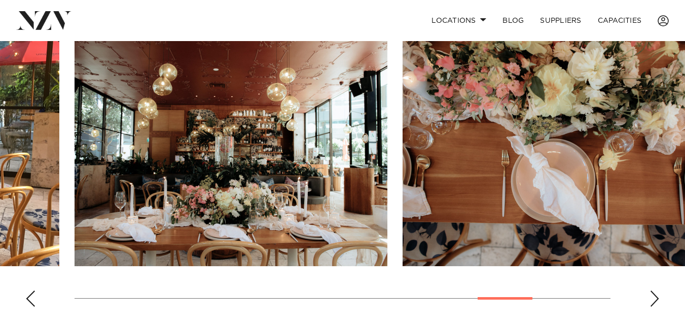
click at [403, 132] on img "14 / 16" at bounding box center [559, 152] width 313 height 230
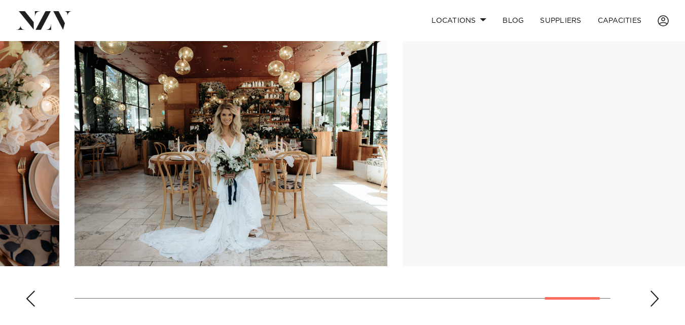
click at [0, 0] on slot at bounding box center [0, 0] width 0 height 0
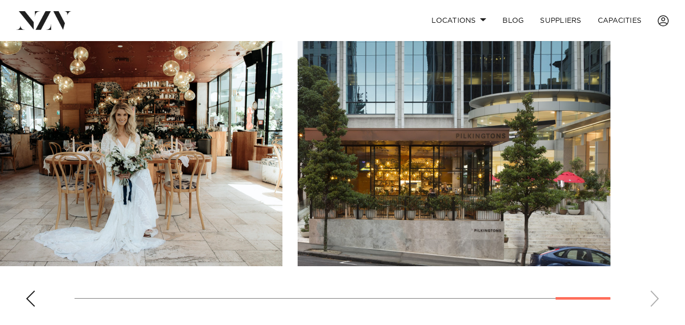
click at [0, 0] on slot at bounding box center [0, 0] width 0 height 0
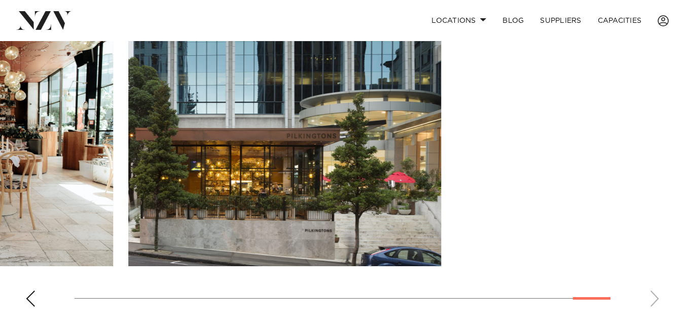
click at [0, 0] on slot at bounding box center [0, 0] width 0 height 0
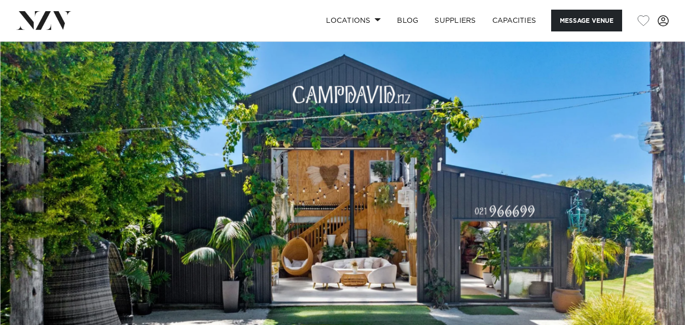
click at [558, 177] on img at bounding box center [342, 201] width 685 height 321
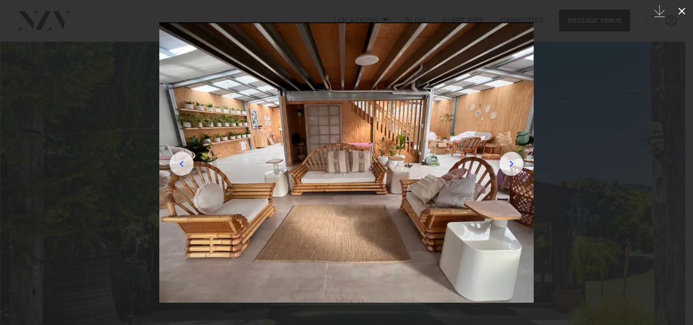
click at [680, 13] on icon at bounding box center [681, 11] width 7 height 7
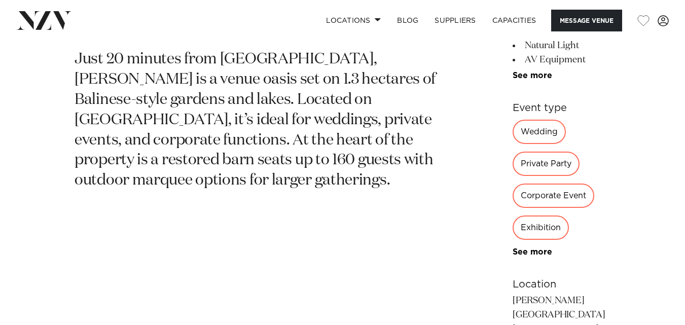
scroll to position [507, 0]
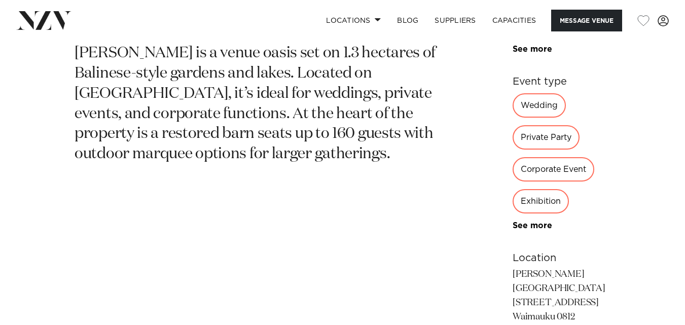
drag, startPoint x: 568, startPoint y: 225, endPoint x: 447, endPoint y: 222, distance: 120.7
click at [513, 268] on p "[PERSON_NAME][GEOGRAPHIC_DATA] [STREET_ADDRESS] Waimauku 0812 See on map" at bounding box center [562, 303] width 98 height 70
copy p "[STREET_ADDRESS]"
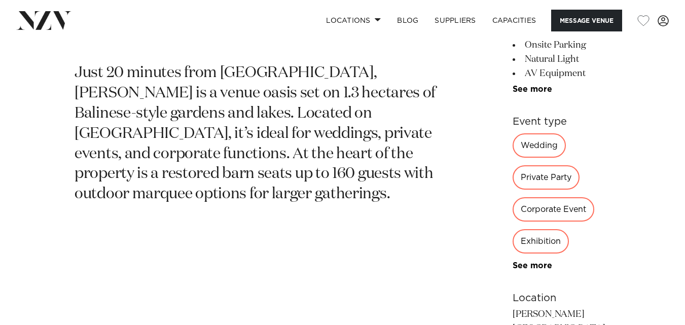
scroll to position [578, 0]
